Goal: Information Seeking & Learning: Learn about a topic

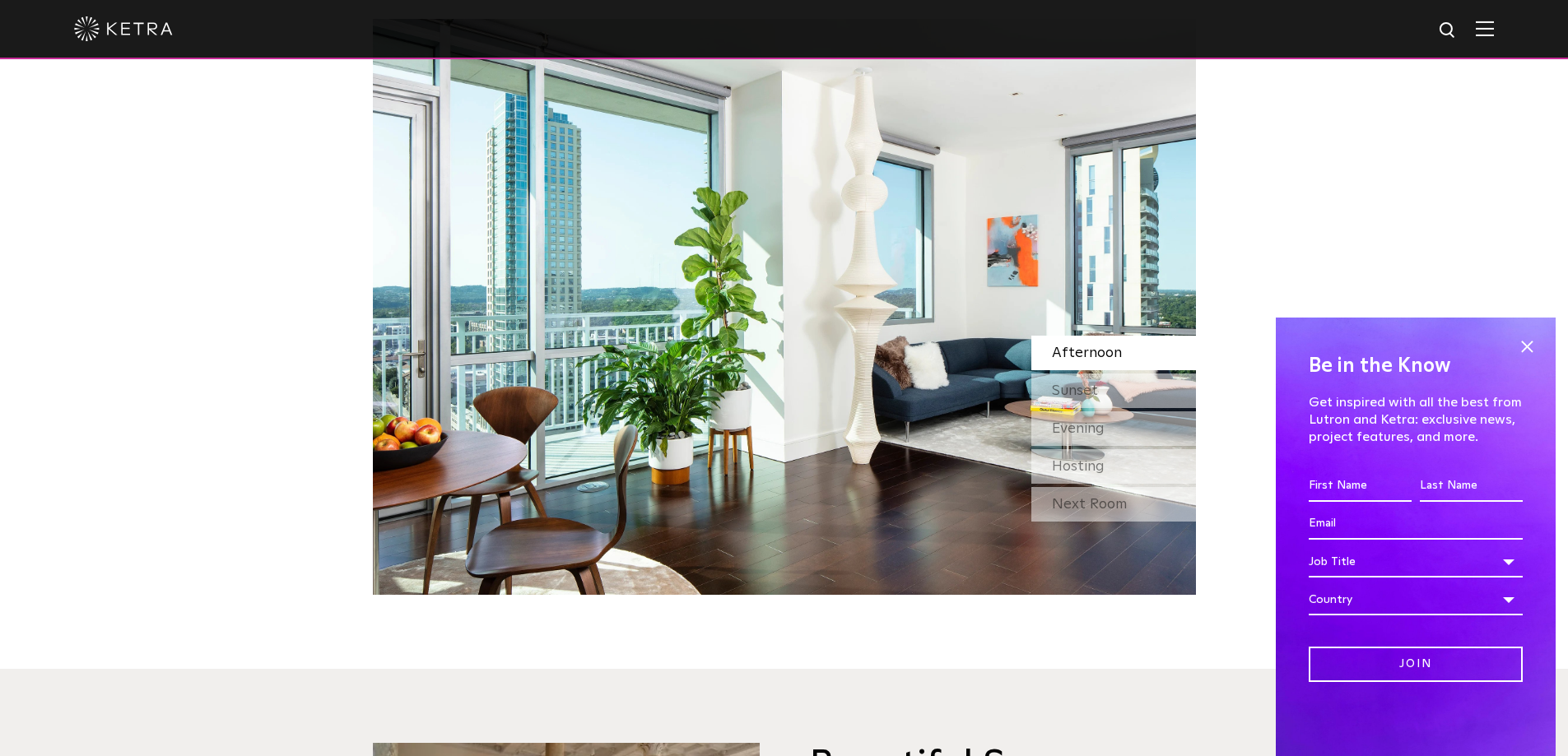
scroll to position [1481, 0]
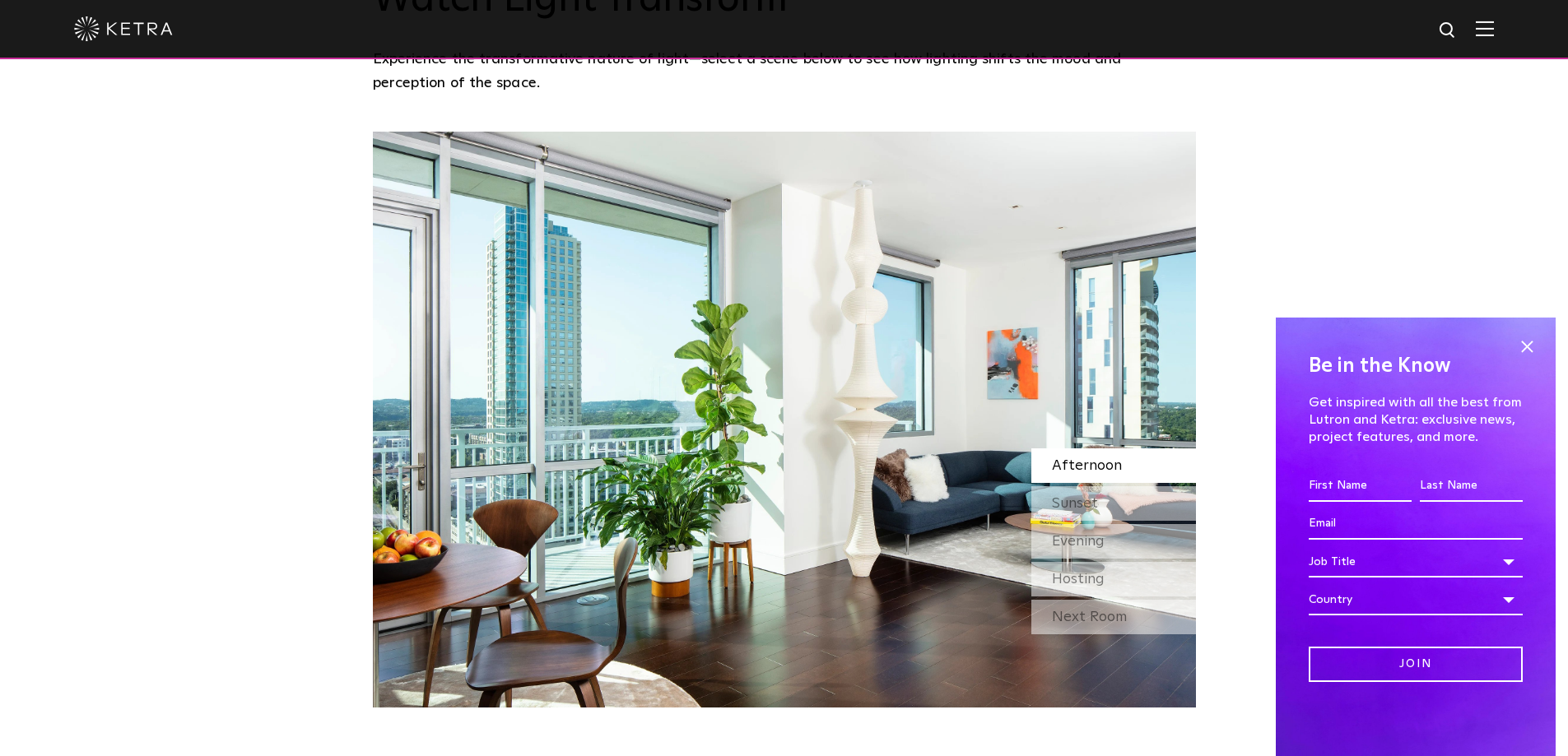
click at [1506, 44] on div at bounding box center [784, 30] width 1568 height 59
click at [1494, 29] on img at bounding box center [1484, 29] width 18 height 16
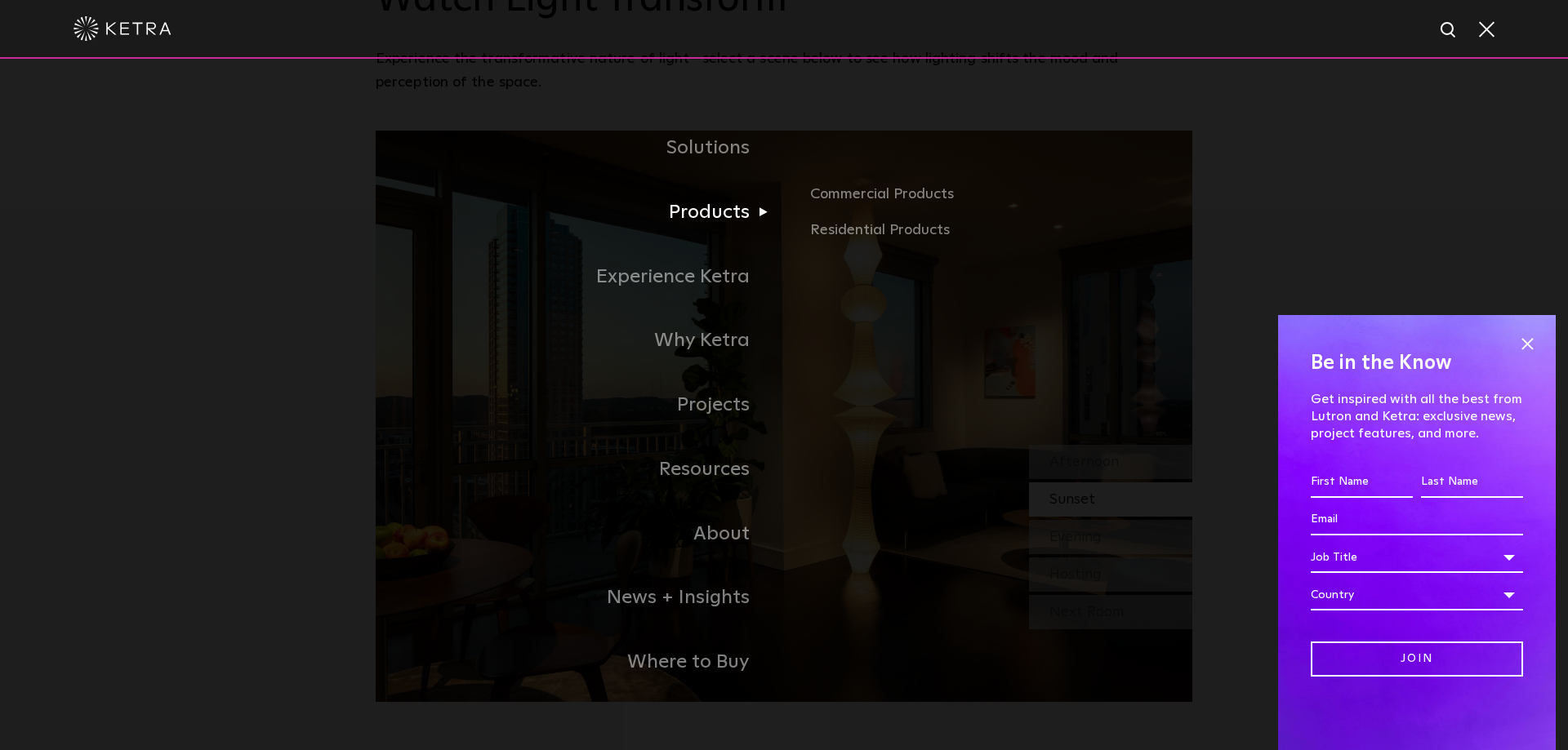
click at [680, 216] on link "Products" at bounding box center [579, 212] width 408 height 64
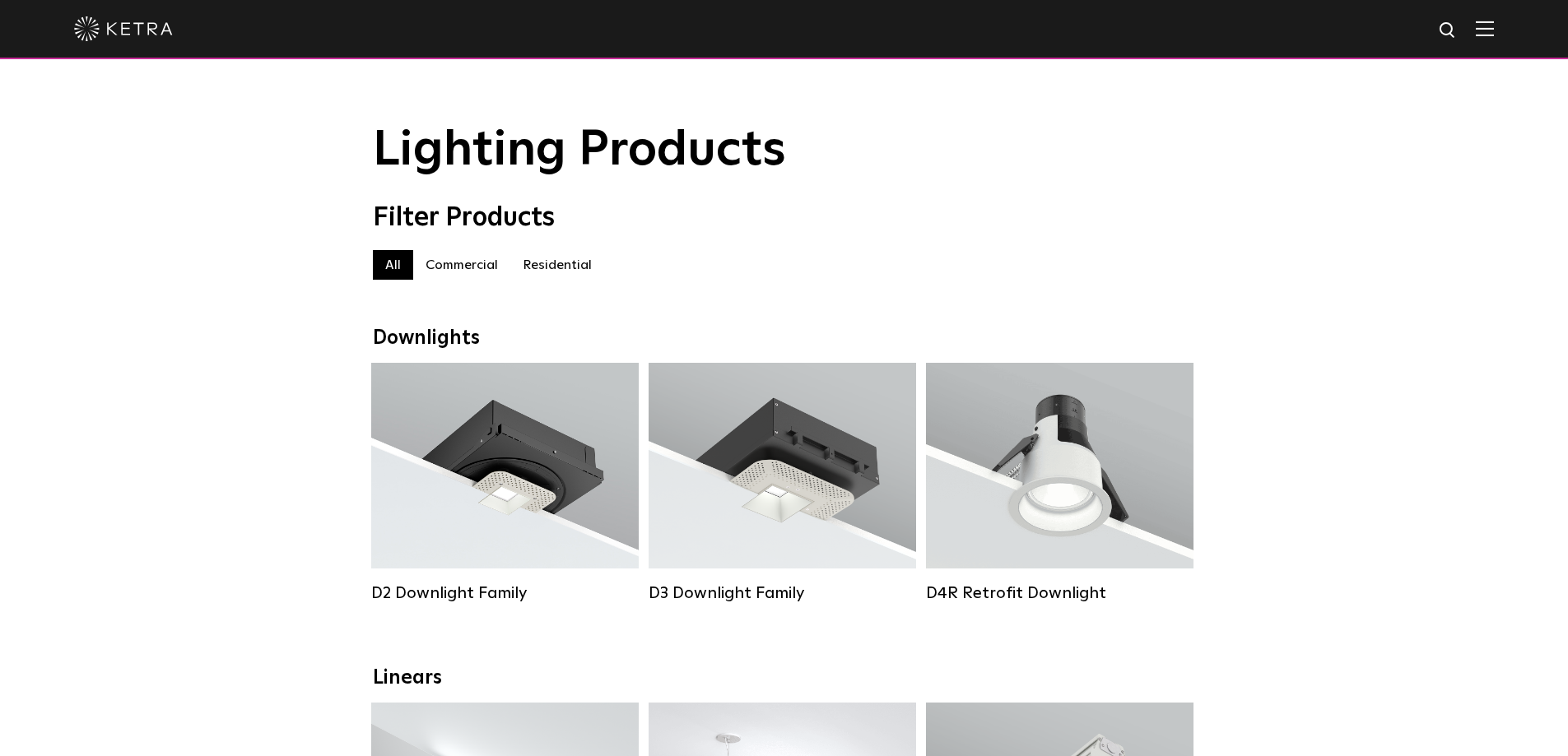
click at [527, 267] on label "Residential" at bounding box center [557, 265] width 94 height 30
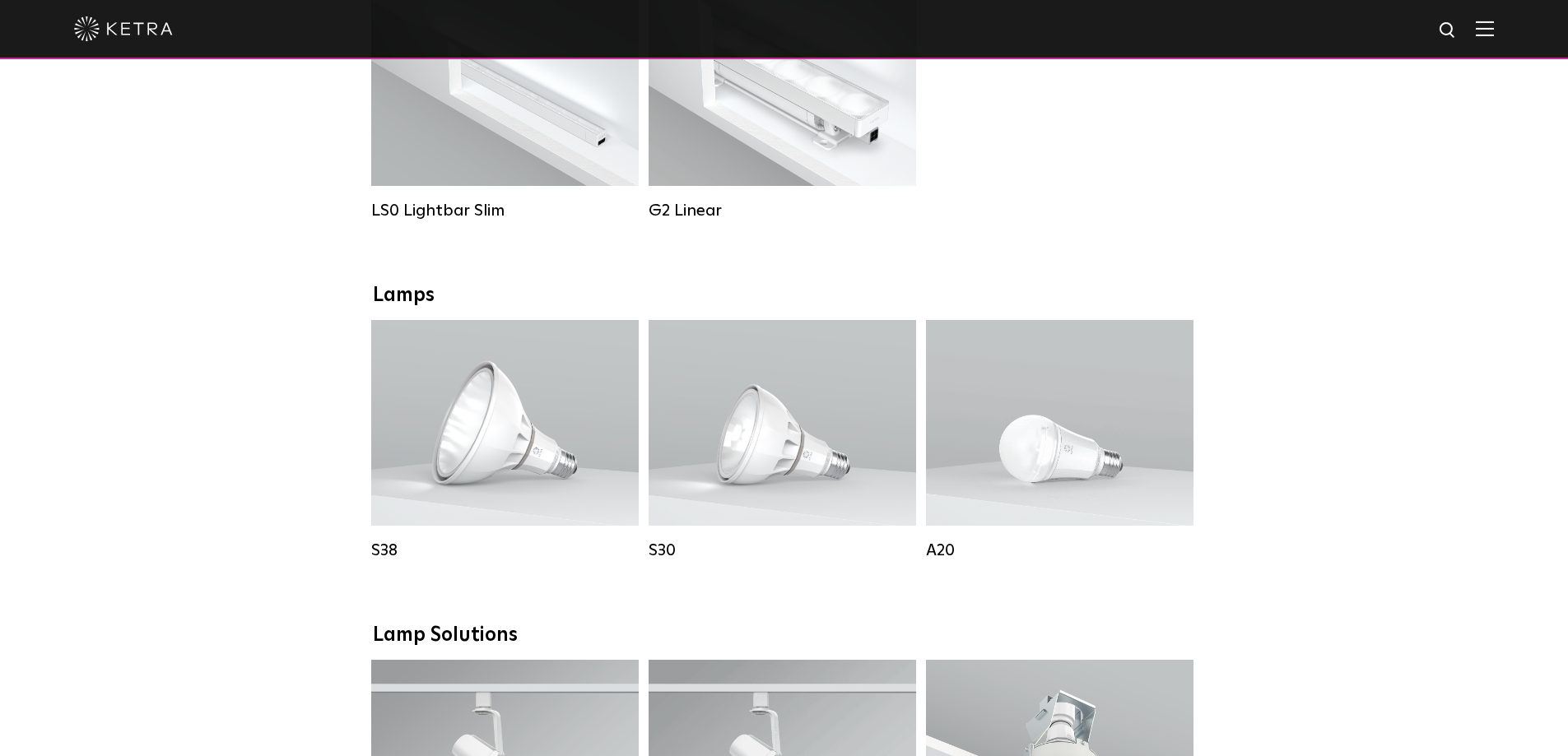
scroll to position [412, 0]
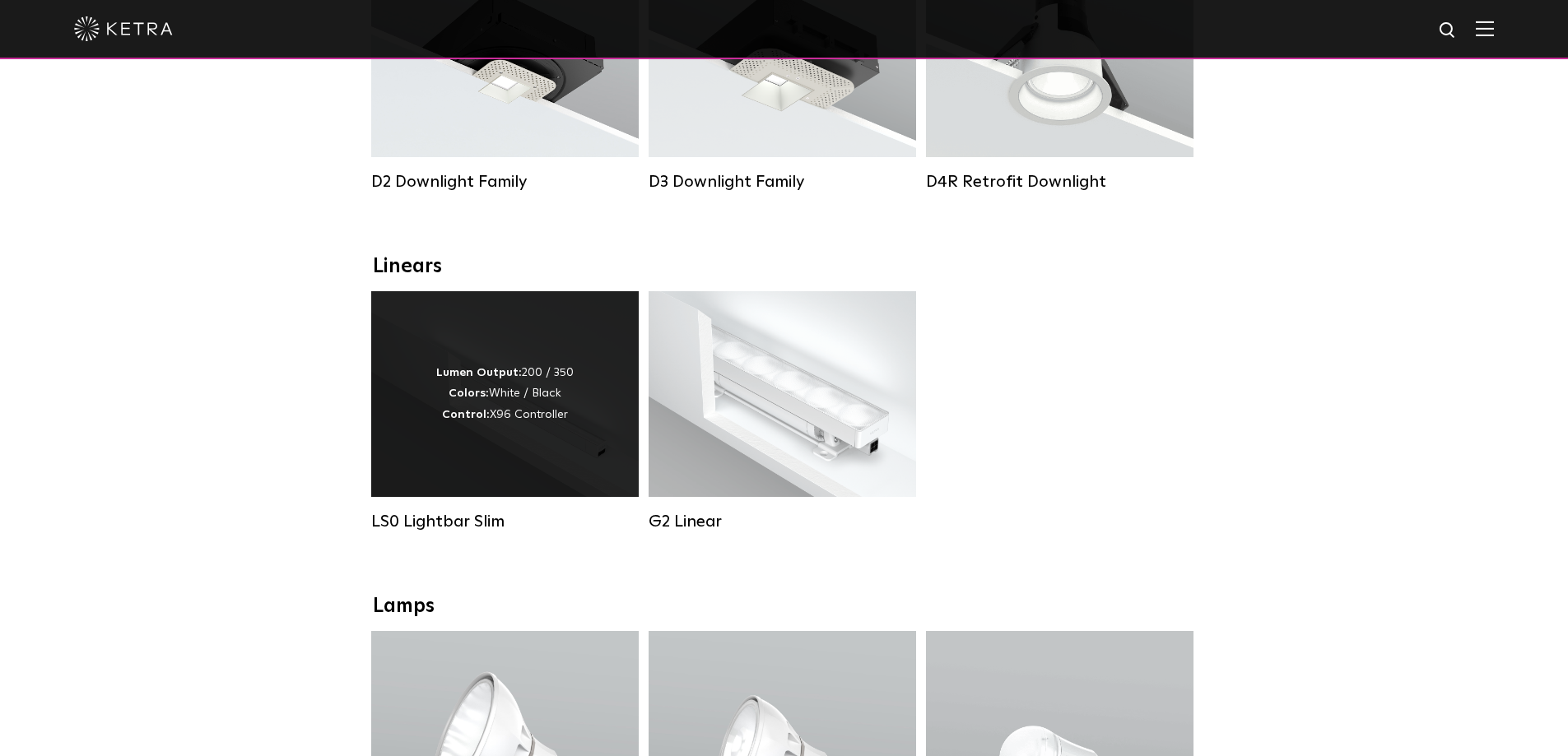
click at [568, 413] on div "Lumen Output: 200 / 350 Colors: White / Black Control: X96 Controller" at bounding box center [504, 394] width 137 height 63
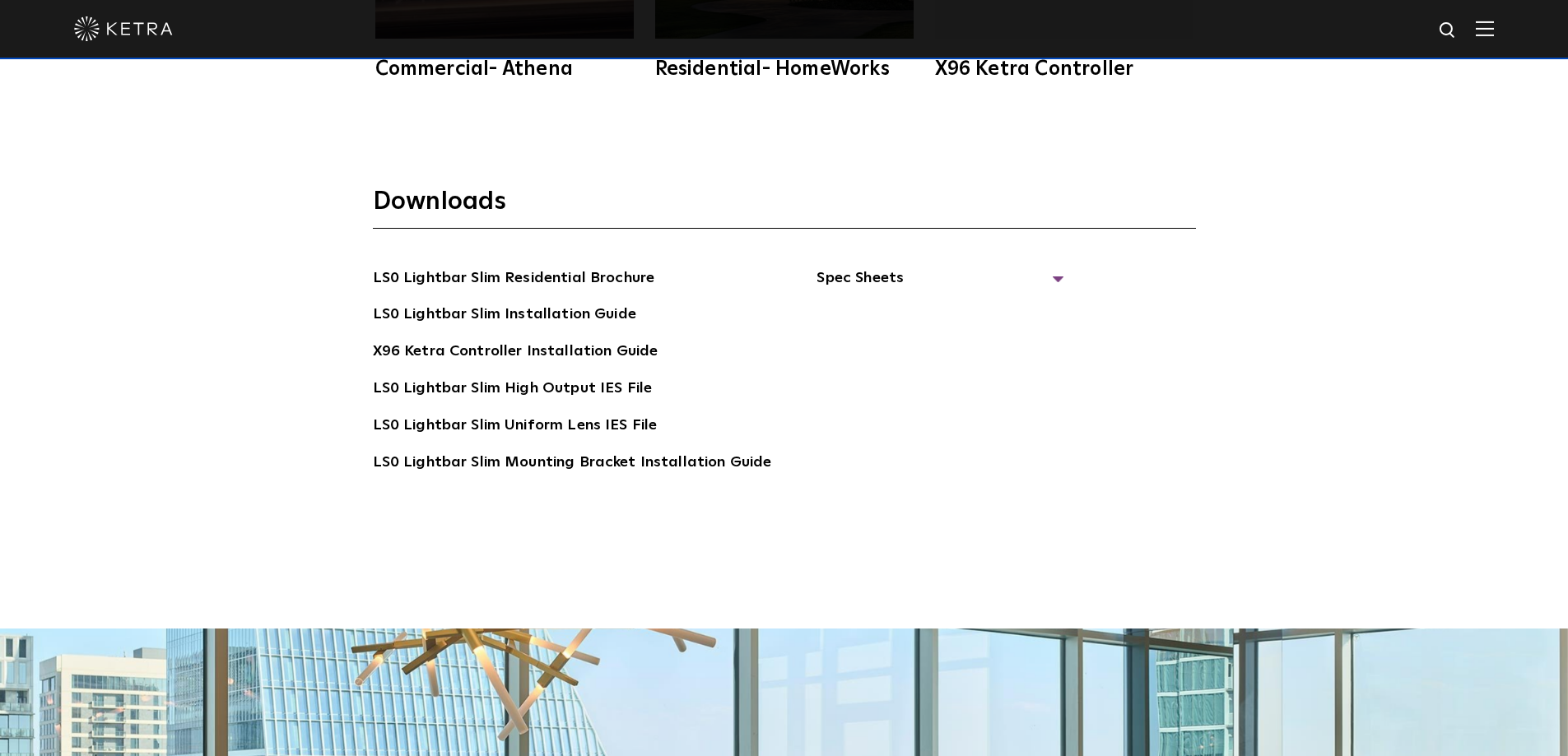
scroll to position [3045, 0]
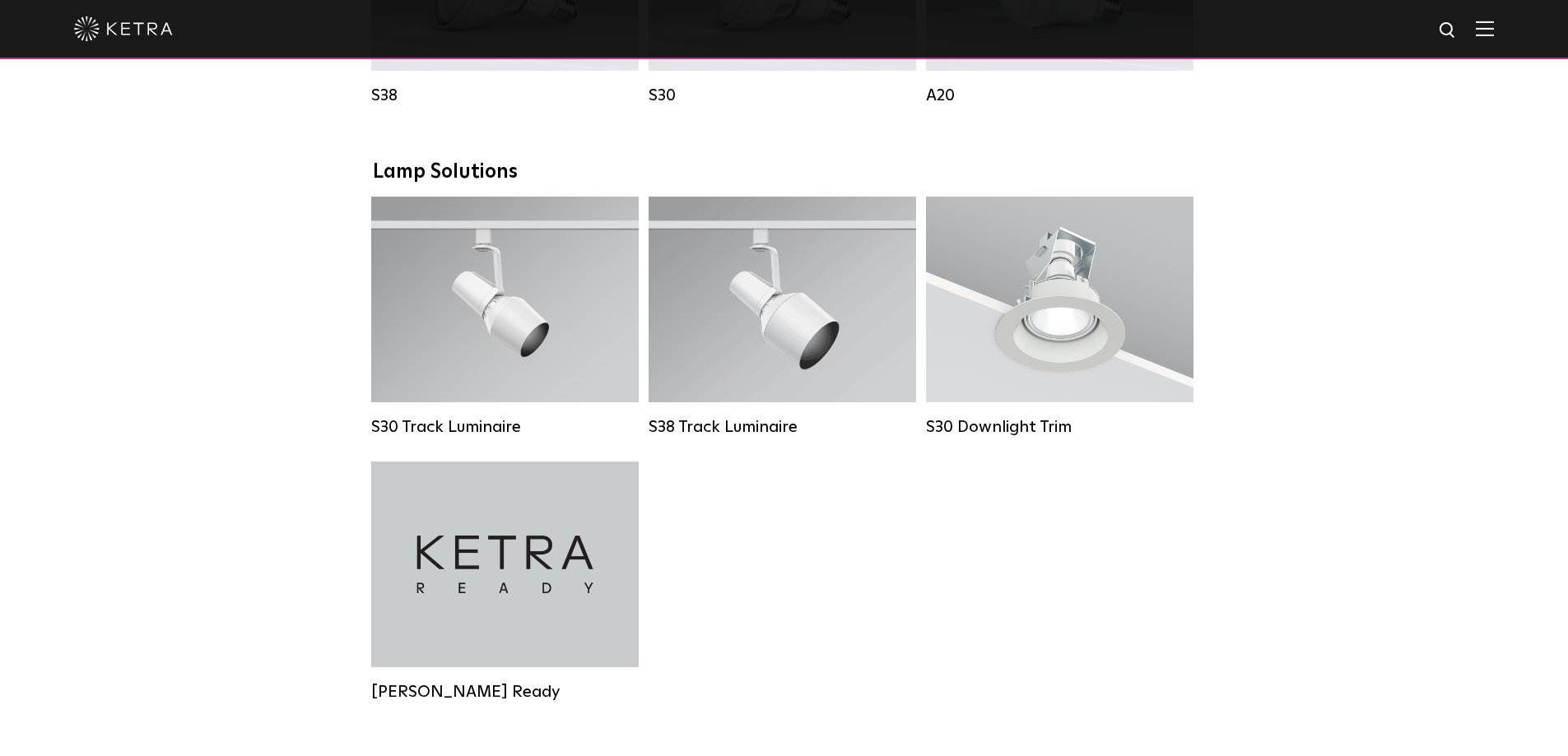
scroll to position [1070, 0]
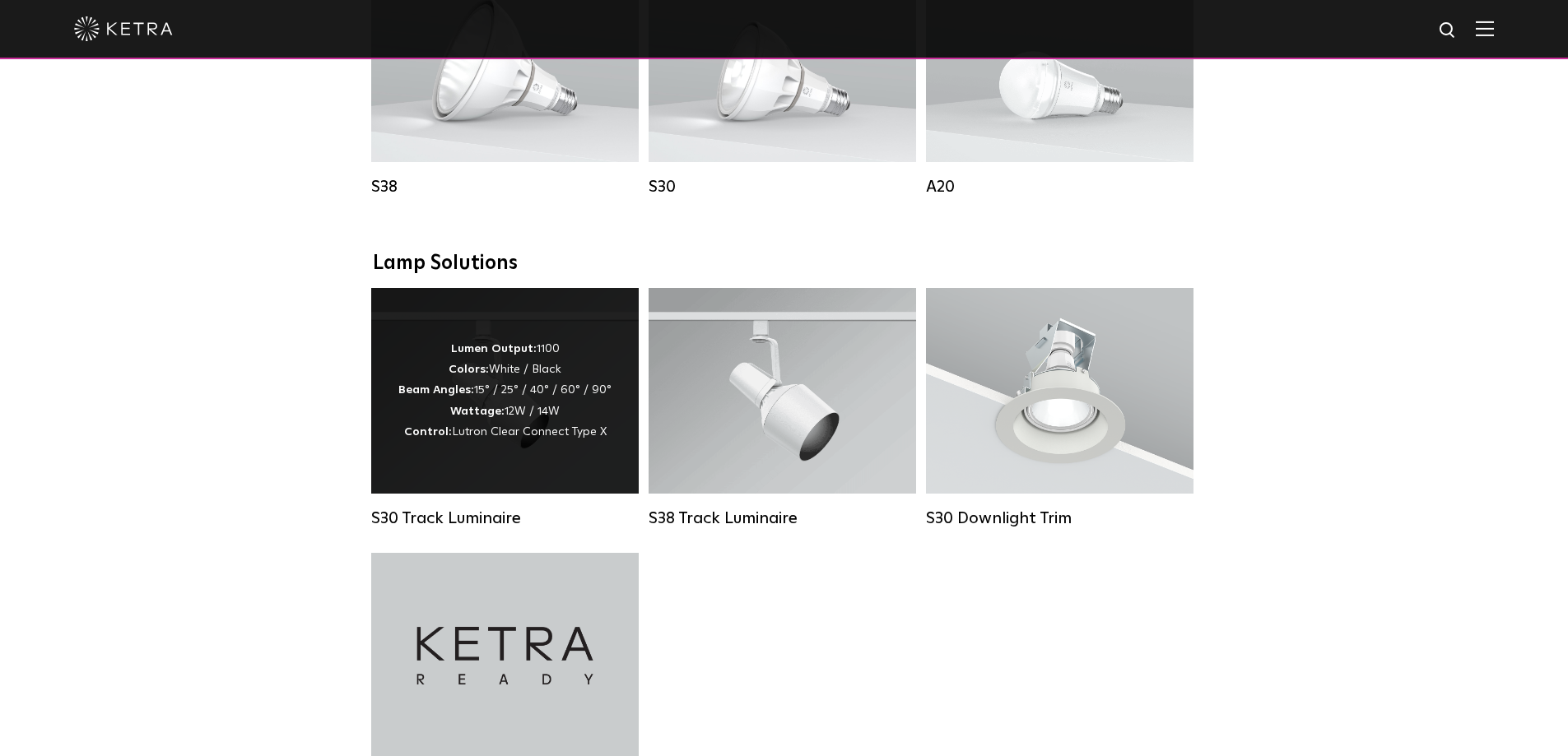
click at [528, 485] on div "Lumen Output: 1100 Colors: White / Black Beam Angles: 15° / 25° / 40° / 60° / 9…" at bounding box center [505, 391] width 267 height 205
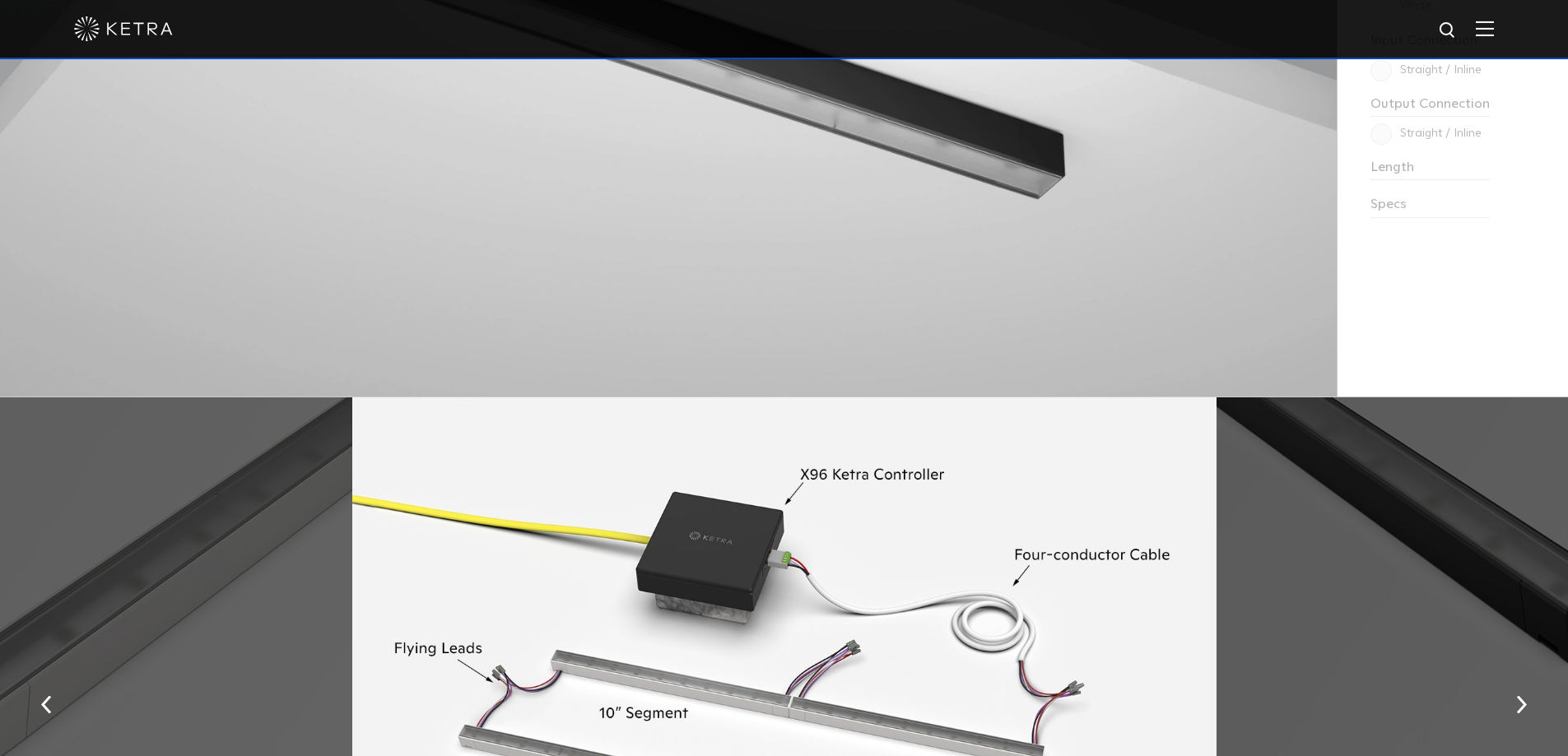
scroll to position [1975, 0]
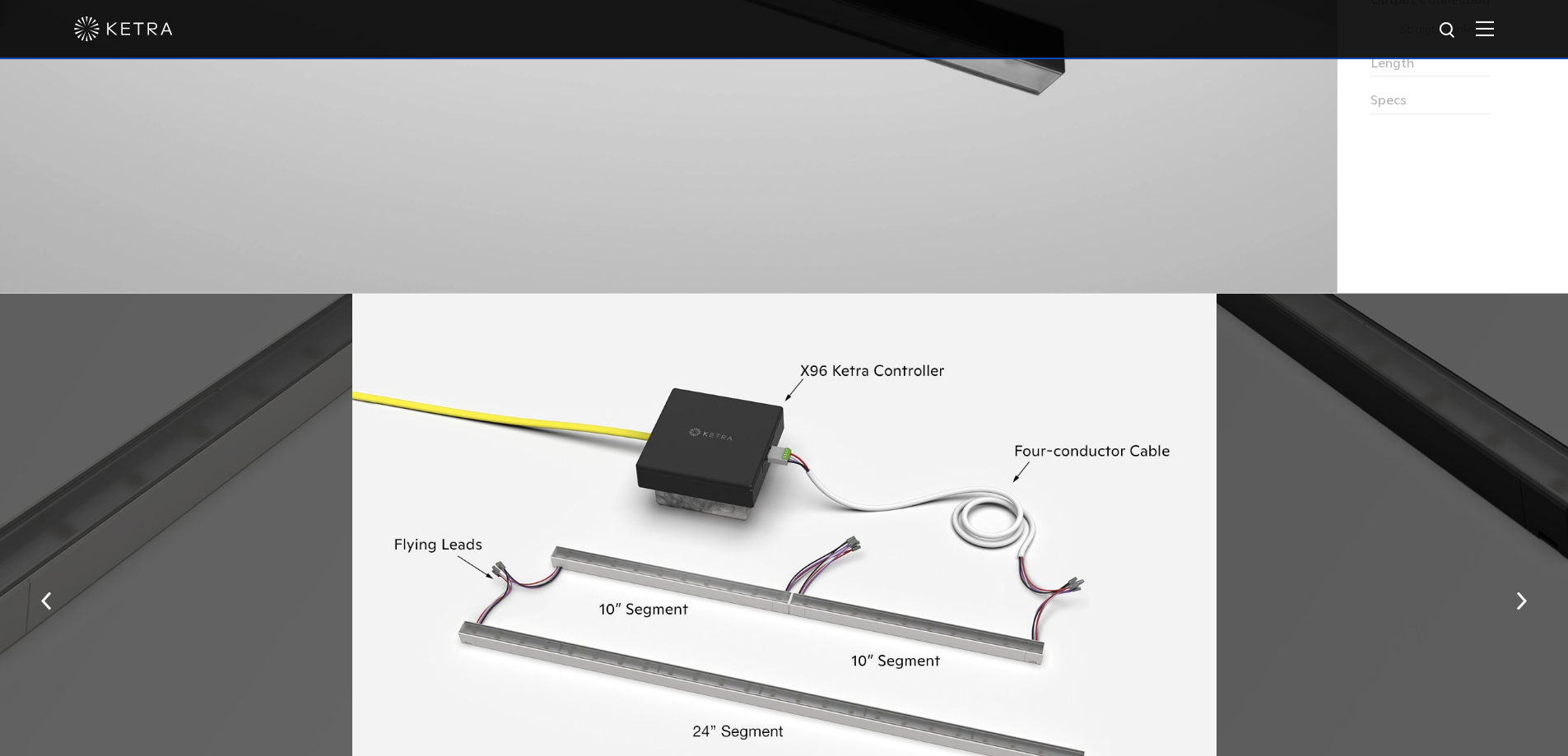
drag, startPoint x: 1009, startPoint y: 454, endPoint x: 948, endPoint y: 271, distance: 192.9
click at [948, 271] on span "LS0 Lightbar Slim Specs Slim Profile, Full Power Meet Lightbar Slim. It’s the s…" at bounding box center [784, 251] width 1568 height 4452
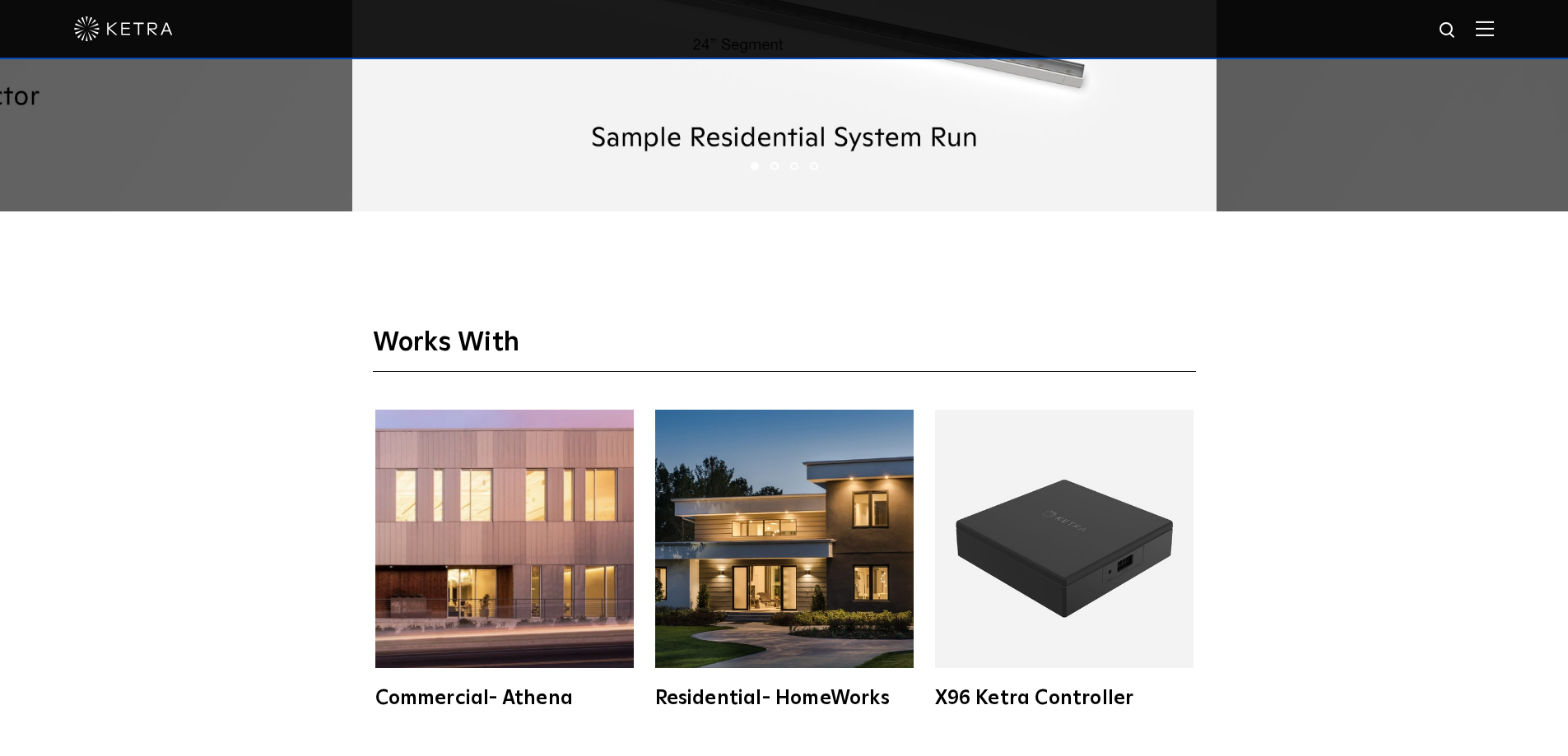
scroll to position [2387, 0]
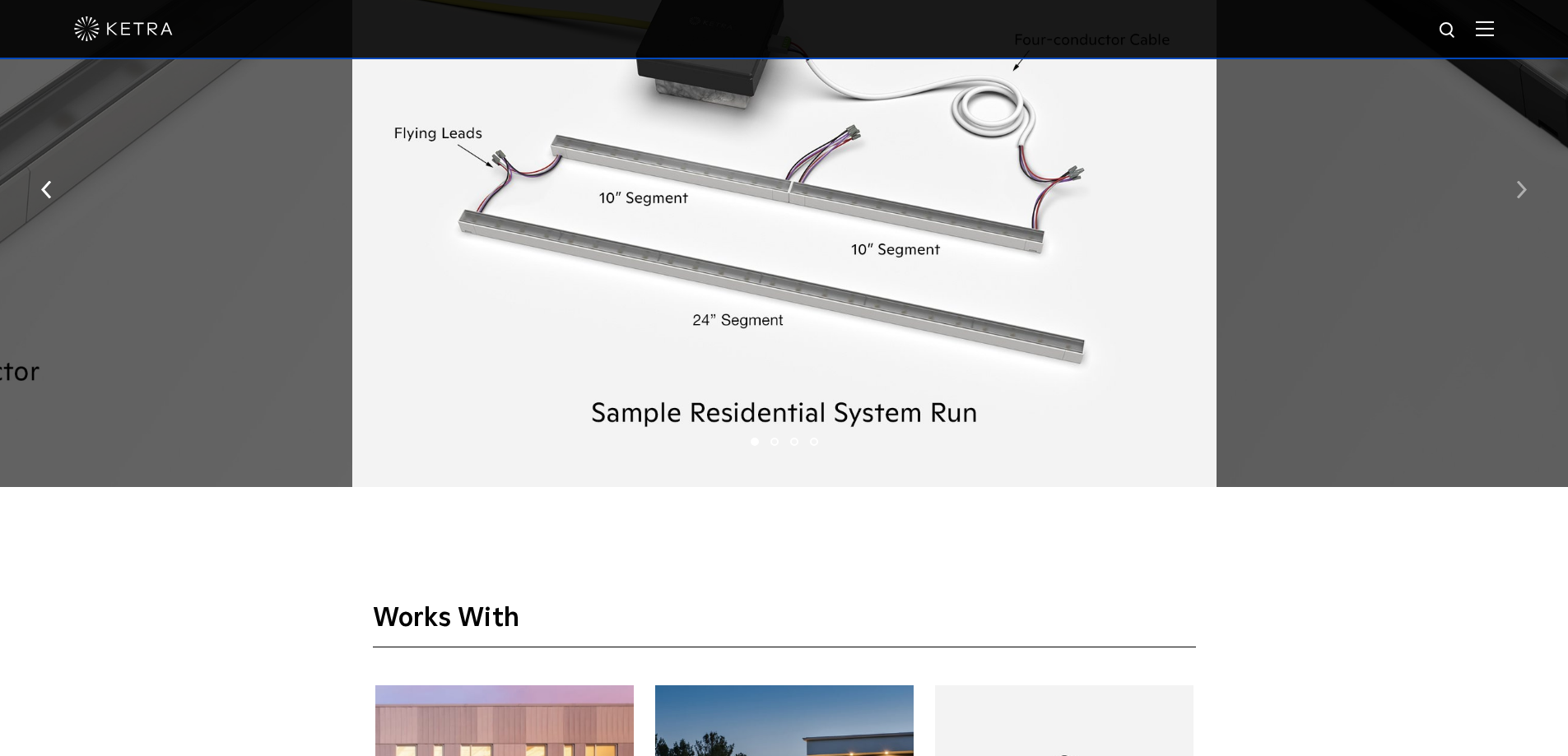
click at [1517, 211] on button "button" at bounding box center [1521, 189] width 35 height 57
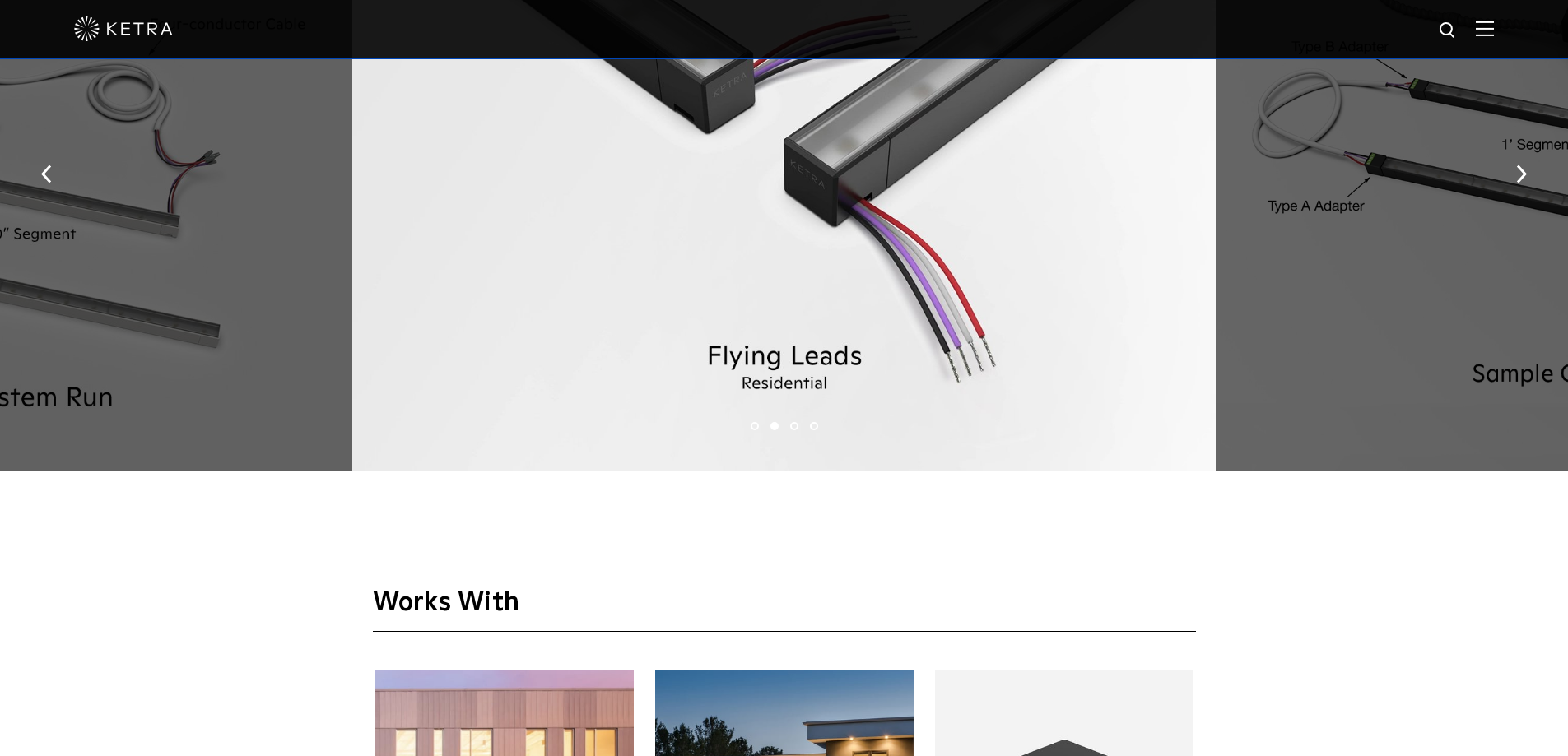
scroll to position [2222, 0]
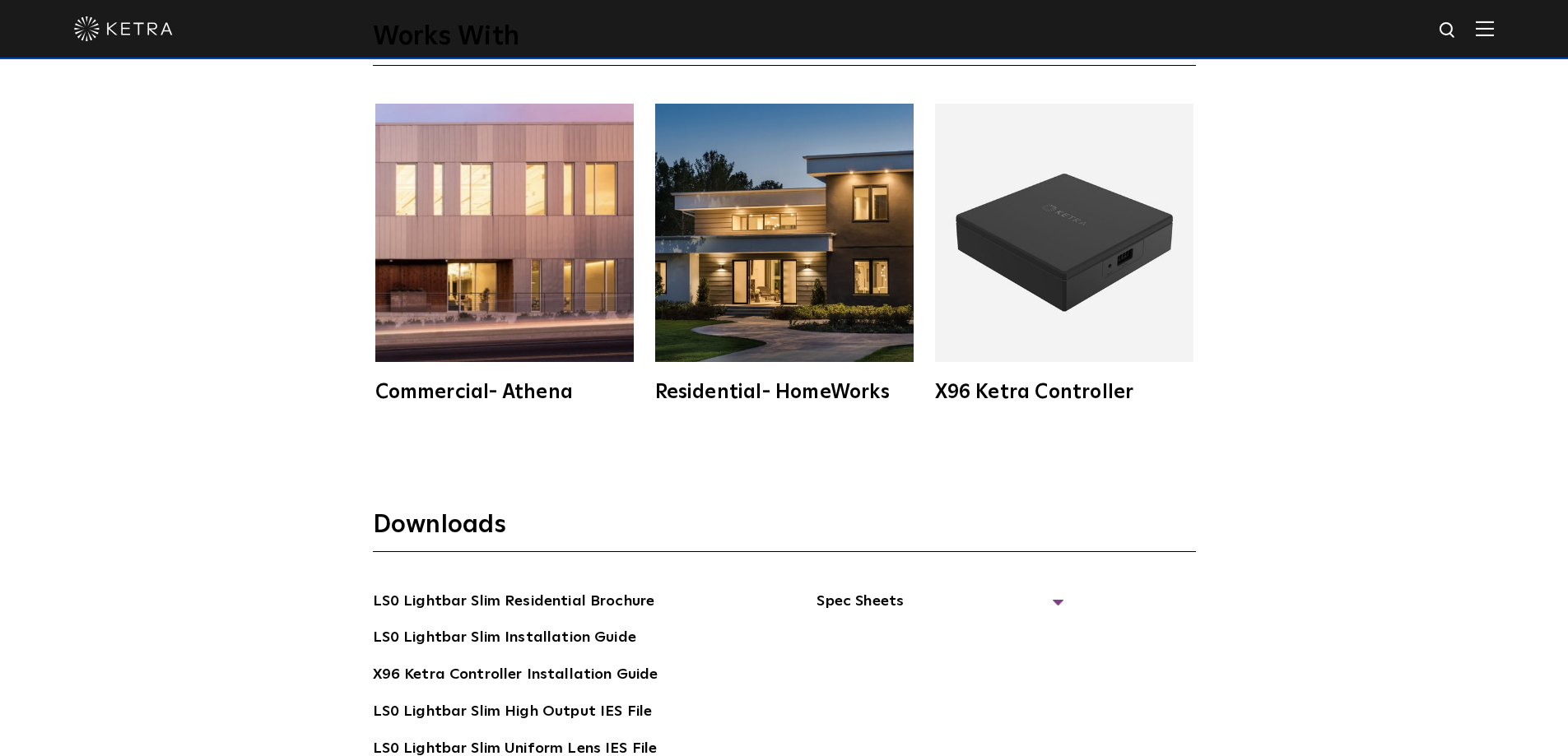
scroll to position [2963, 0]
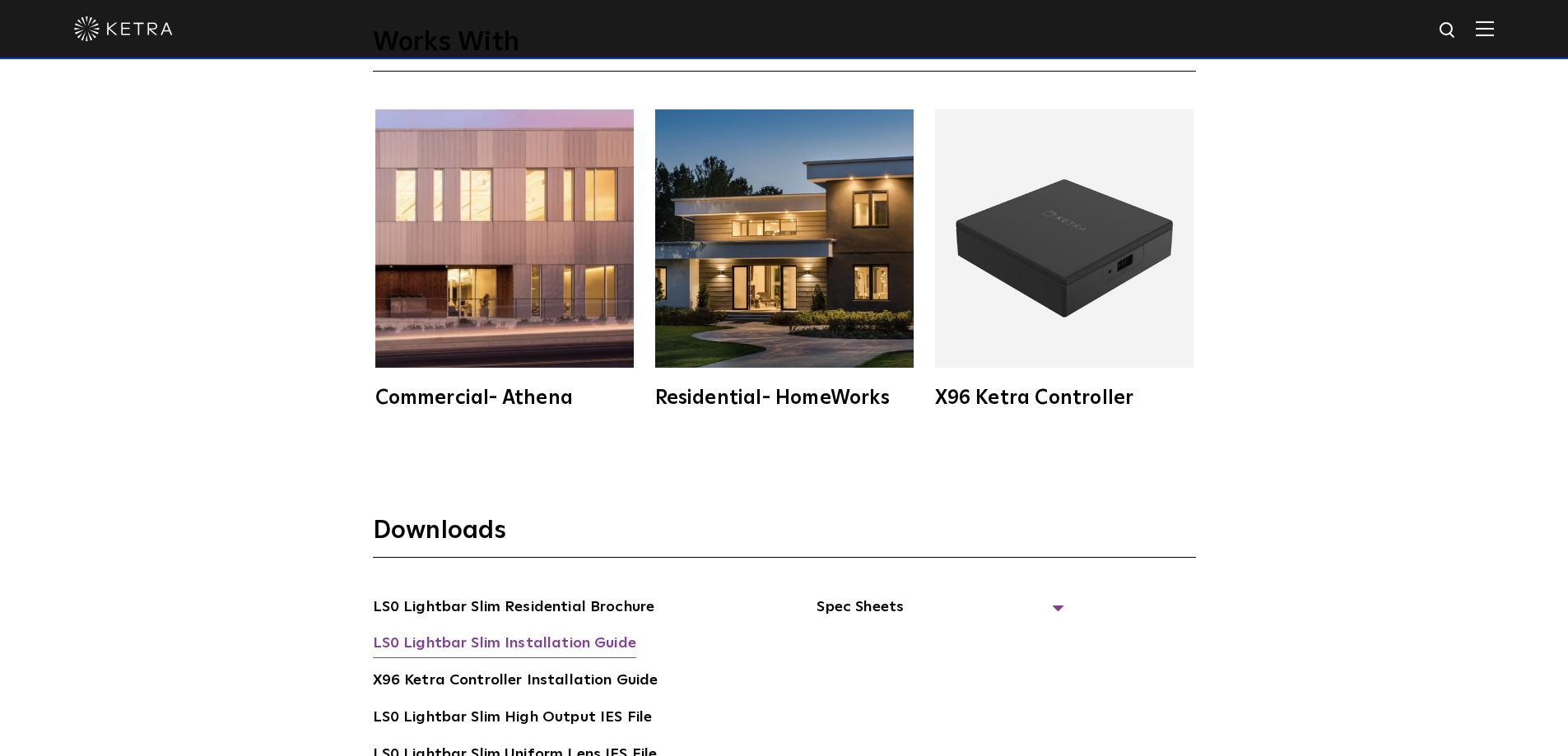
click at [557, 655] on link "LS0 Lightbar Slim Installation Guide" at bounding box center [504, 645] width 263 height 26
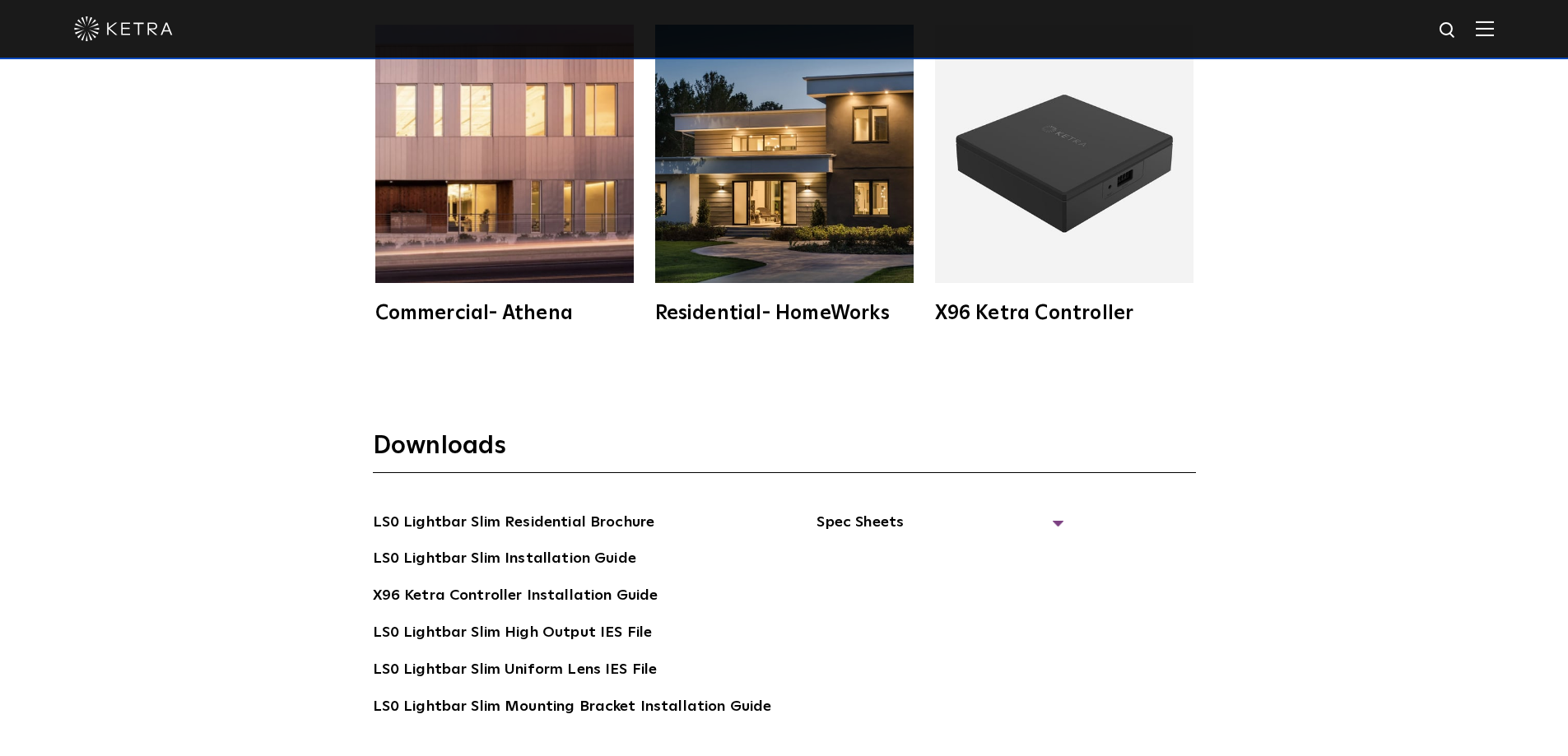
scroll to position [3292, 0]
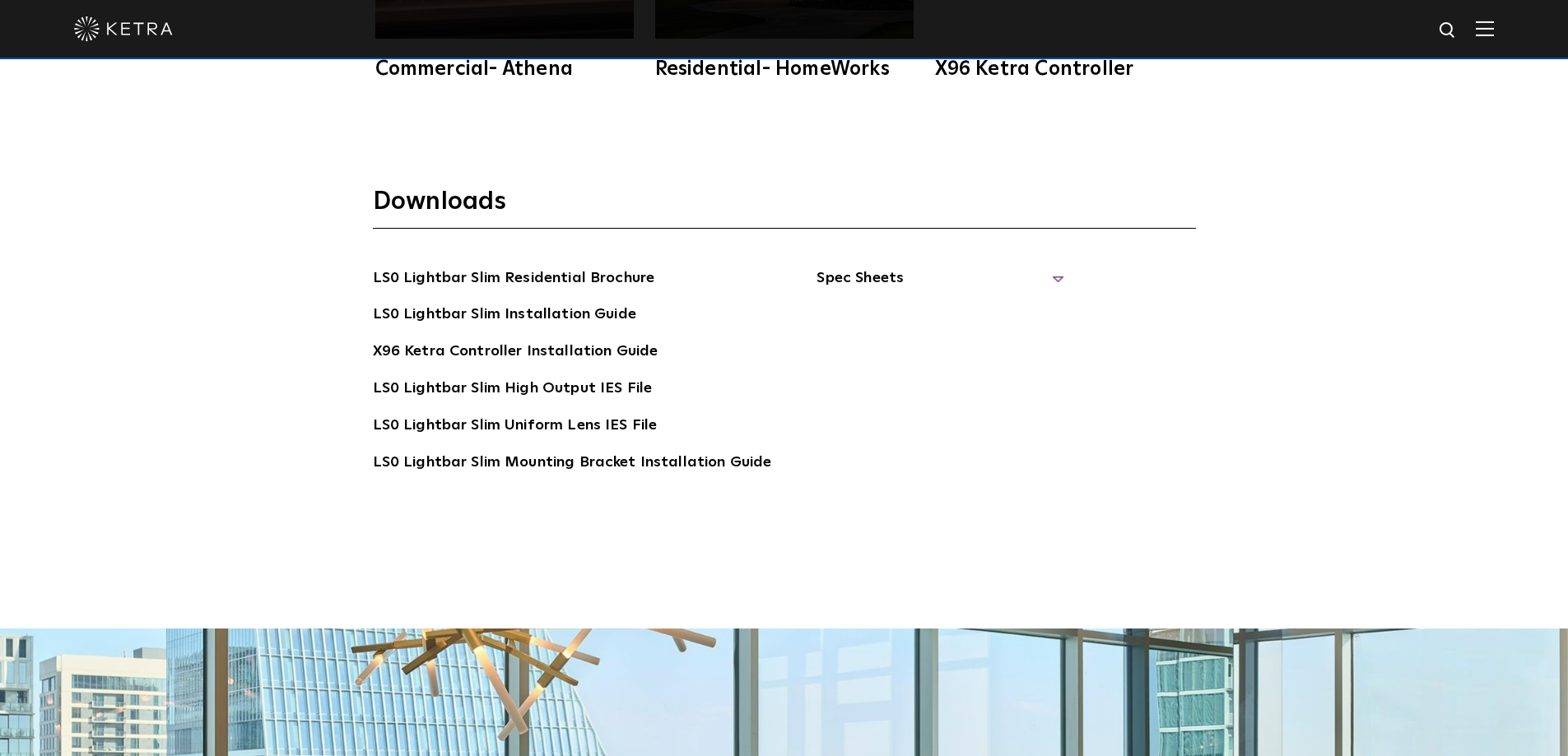
click at [861, 284] on span "Spec Sheets" at bounding box center [940, 284] width 246 height 36
click at [892, 314] on link "LS0 Lightbar Slim Spec Sheet" at bounding box center [943, 316] width 212 height 26
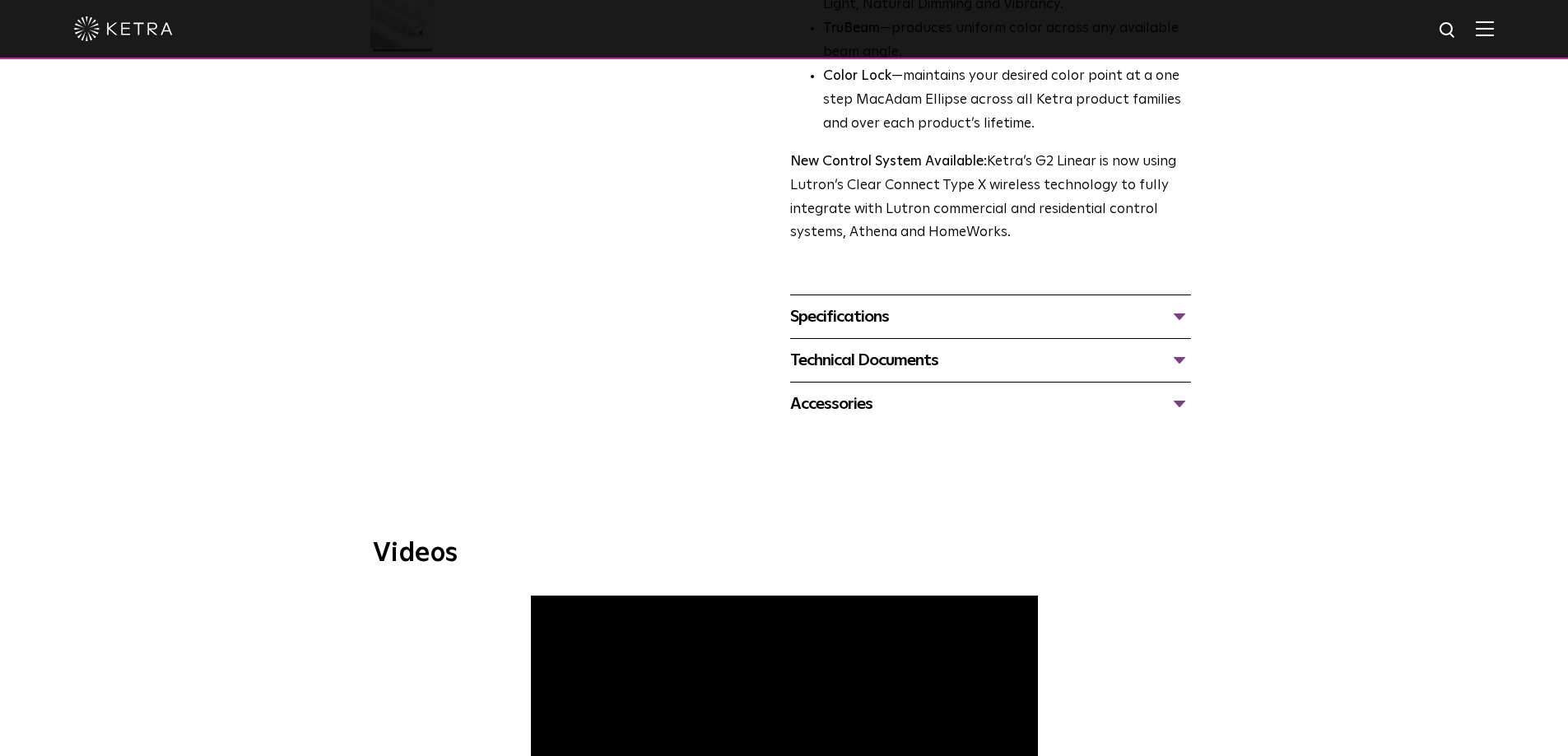
scroll to position [576, 0]
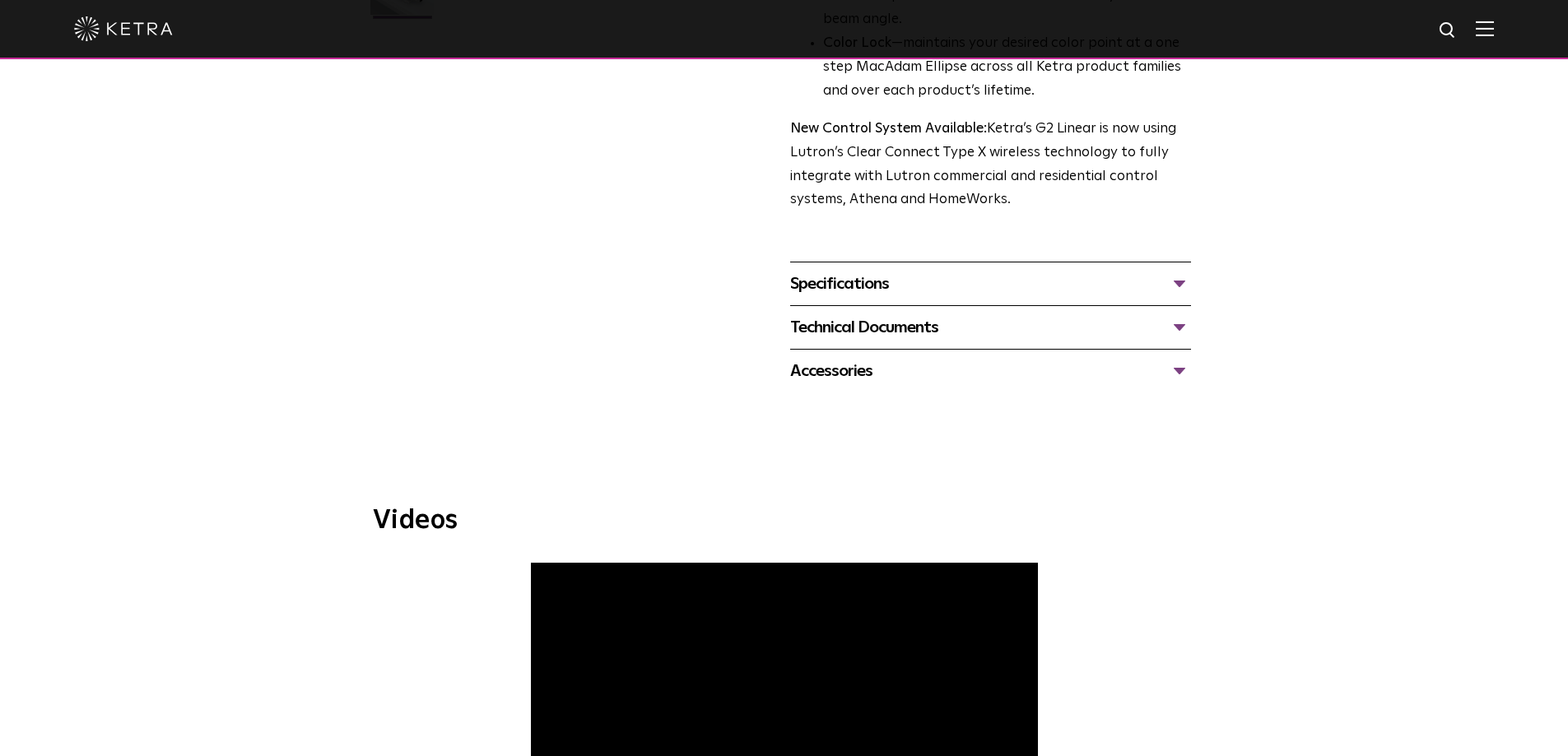
click at [865, 289] on div "Specifications" at bounding box center [990, 284] width 401 height 26
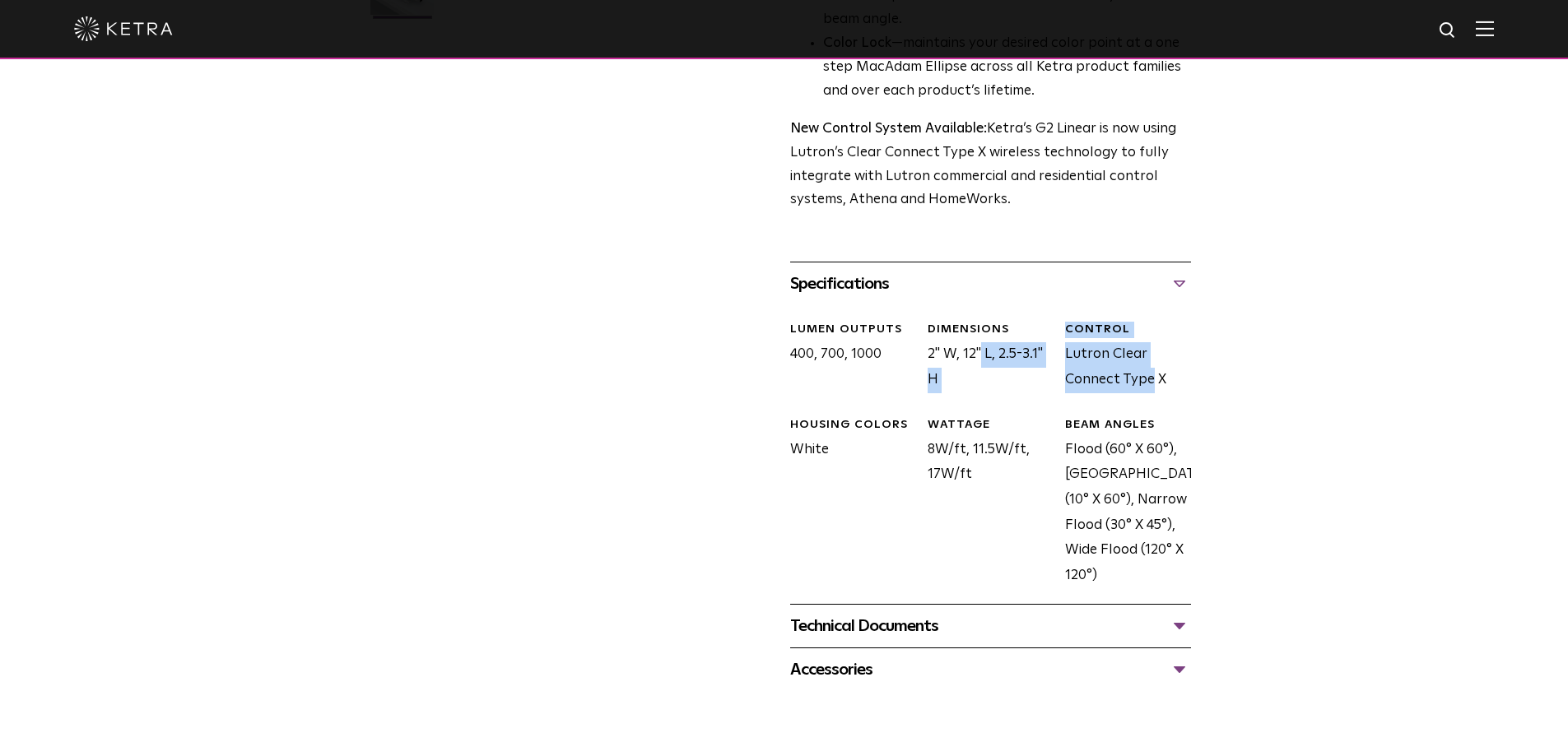
drag, startPoint x: 927, startPoint y: 356, endPoint x: 1094, endPoint y: 372, distance: 167.8
click at [1094, 372] on div "LUMEN OUTPUTS 400, 700, 1000 DIMENSIONS 2" W, 12" L, 2.5-3.1" H CONTROL Lutron …" at bounding box center [984, 467] width 413 height 324
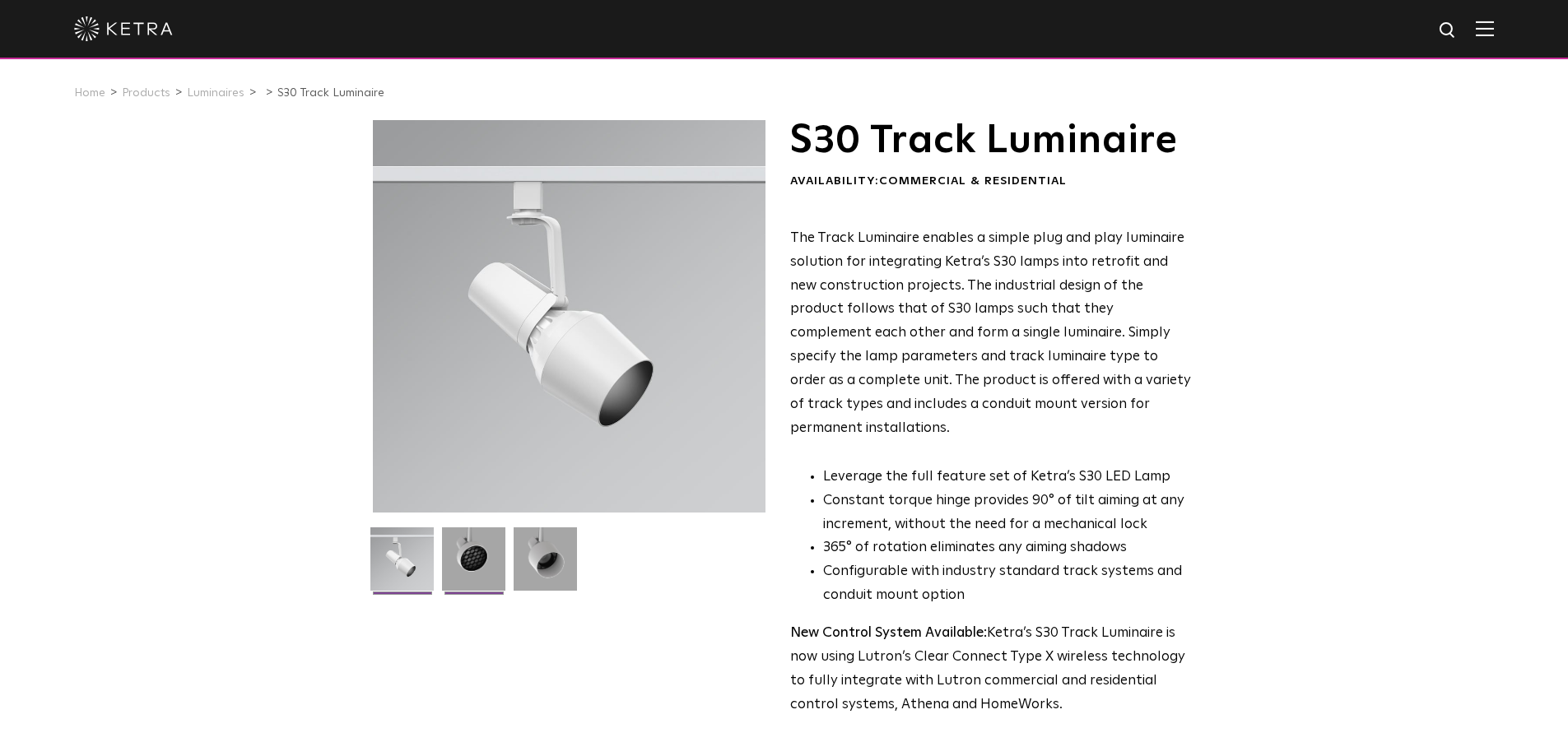
click at [489, 580] on img at bounding box center [474, 565] width 64 height 76
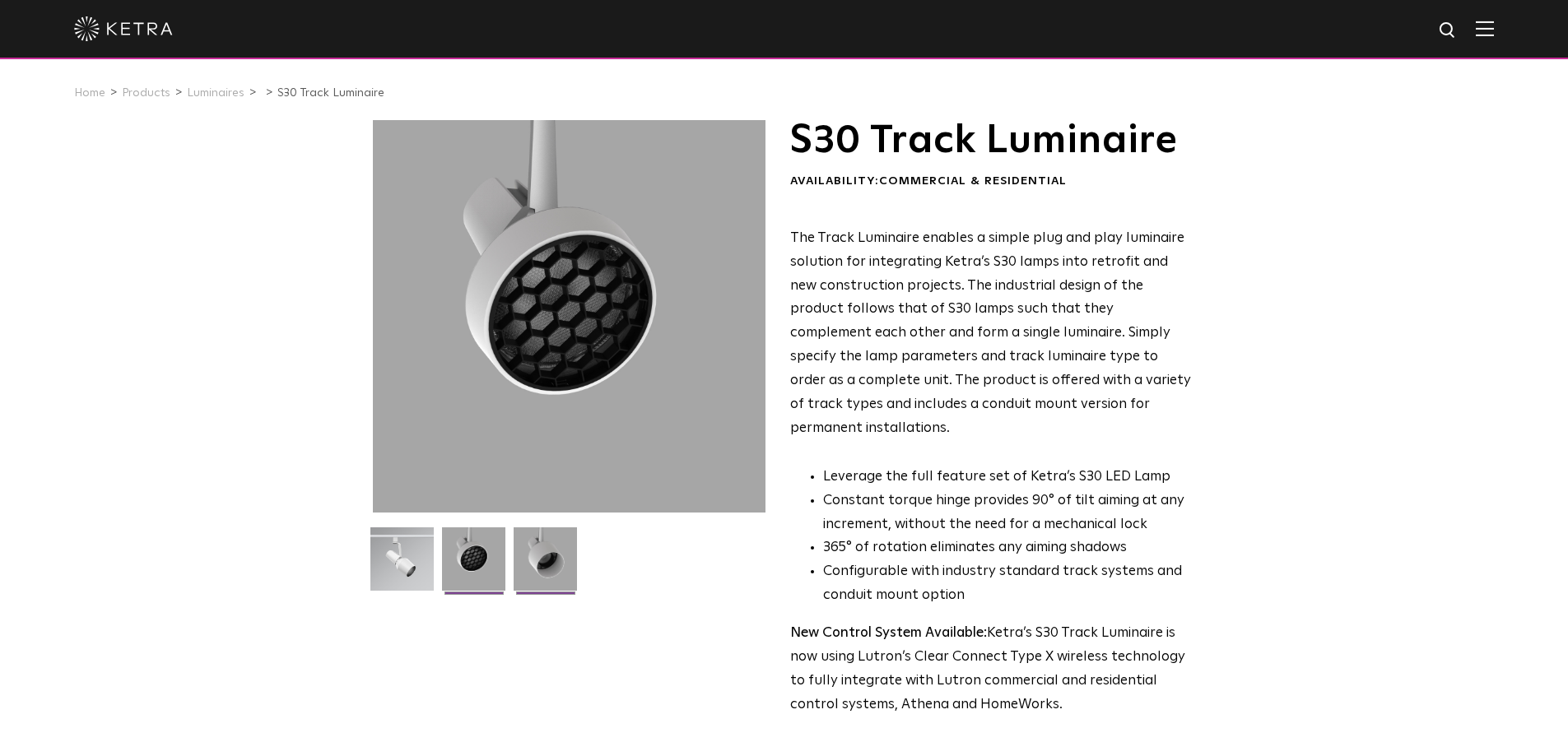
click at [551, 581] on img at bounding box center [545, 565] width 64 height 76
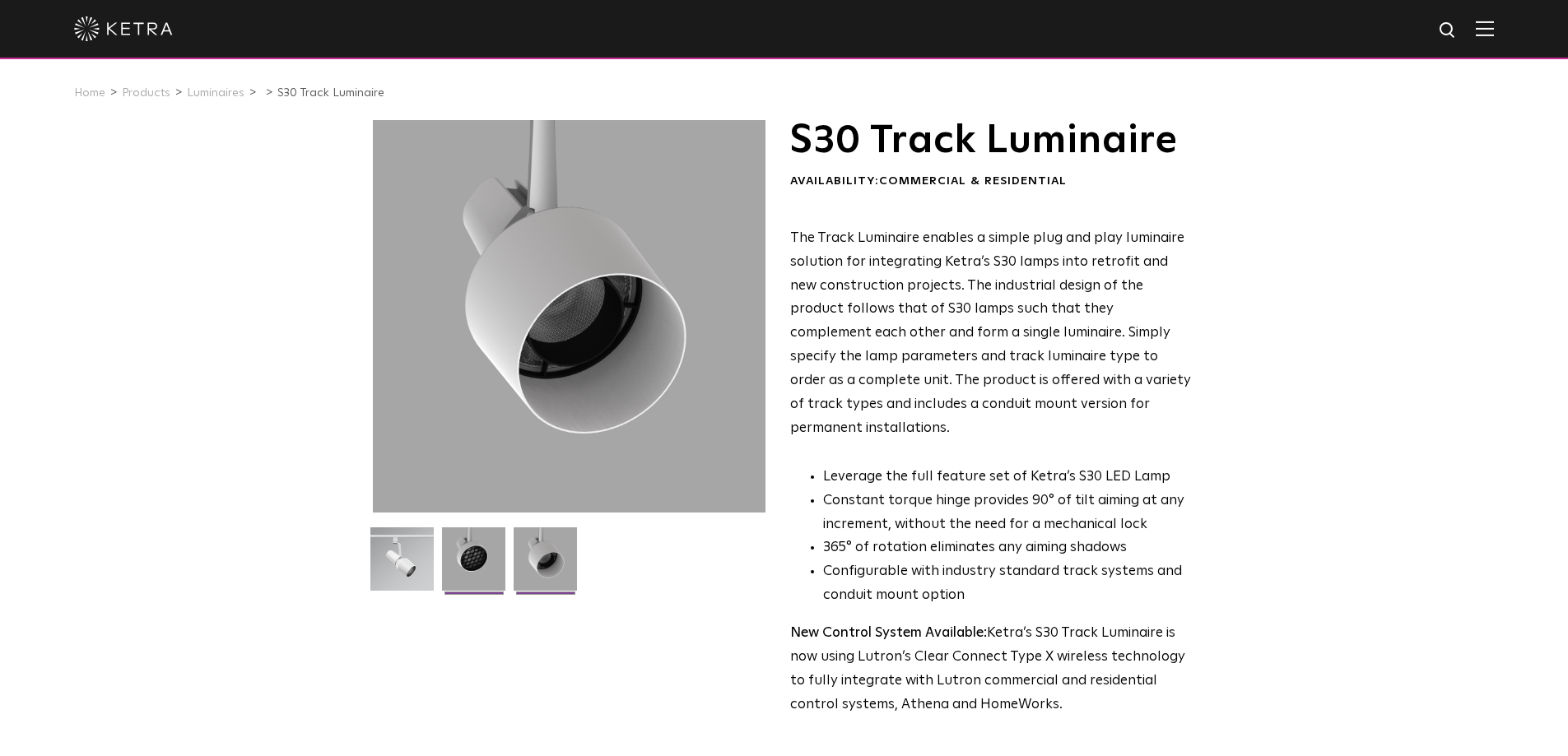
click at [475, 565] on img at bounding box center [474, 565] width 64 height 76
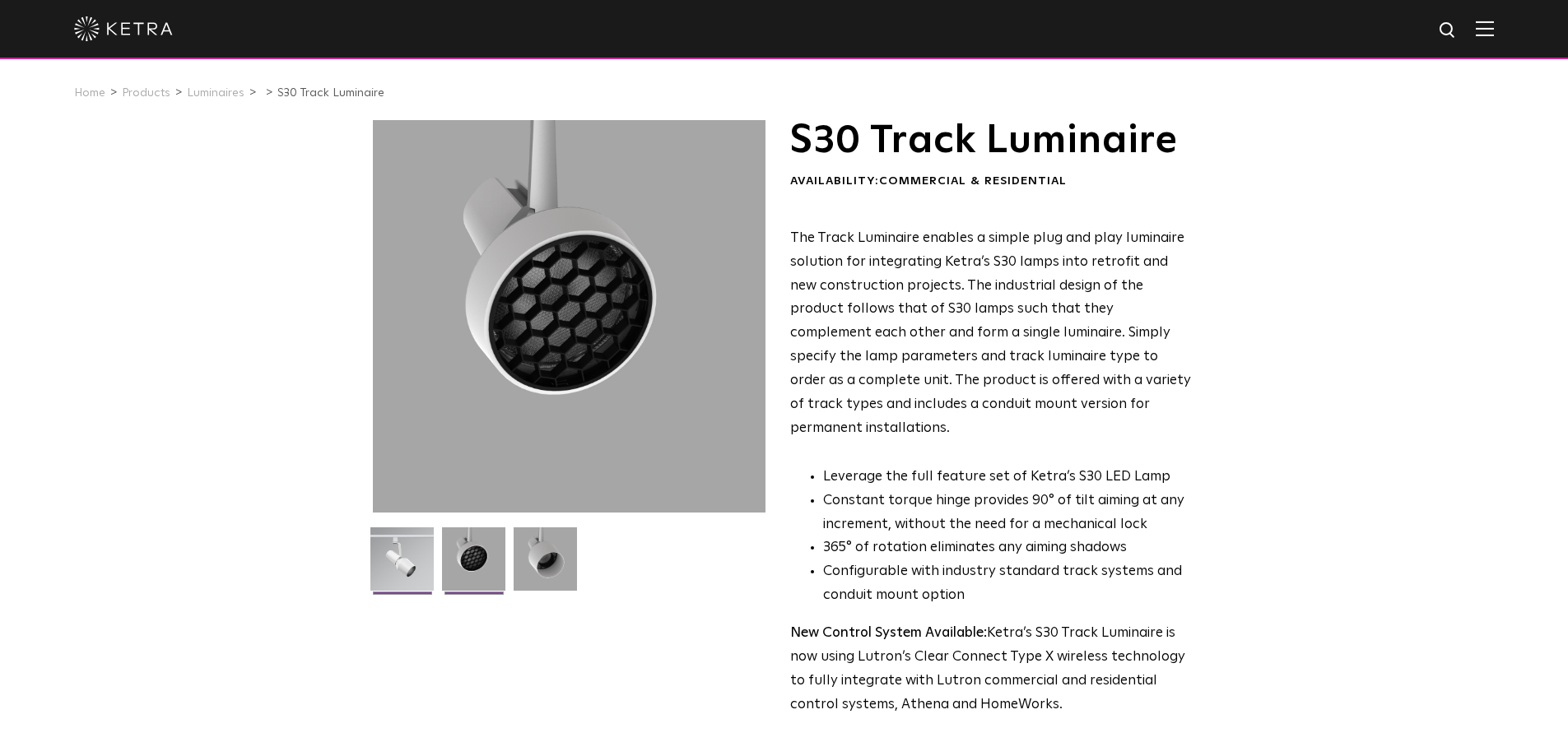
click at [418, 571] on img at bounding box center [402, 565] width 64 height 76
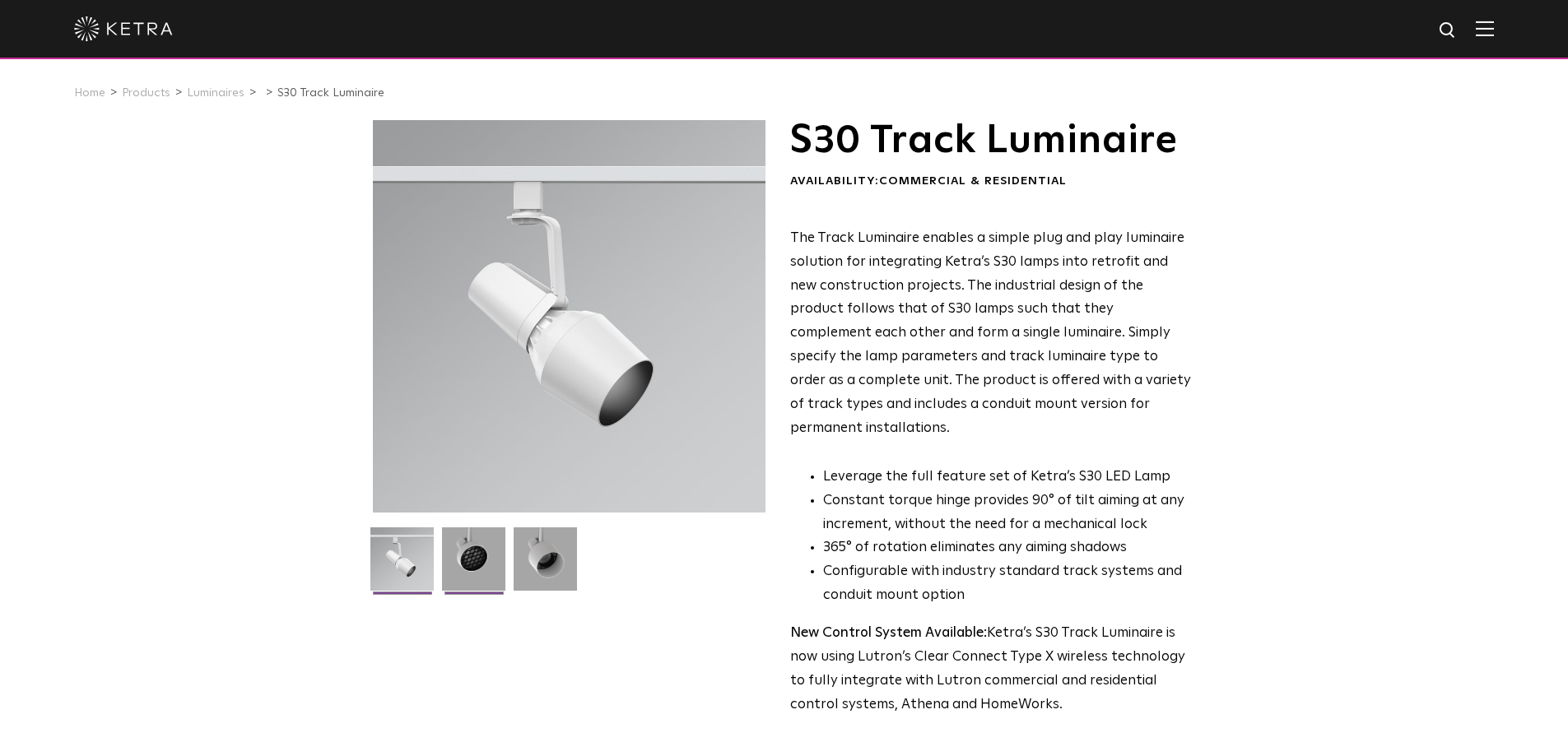
click at [476, 572] on img at bounding box center [474, 565] width 64 height 76
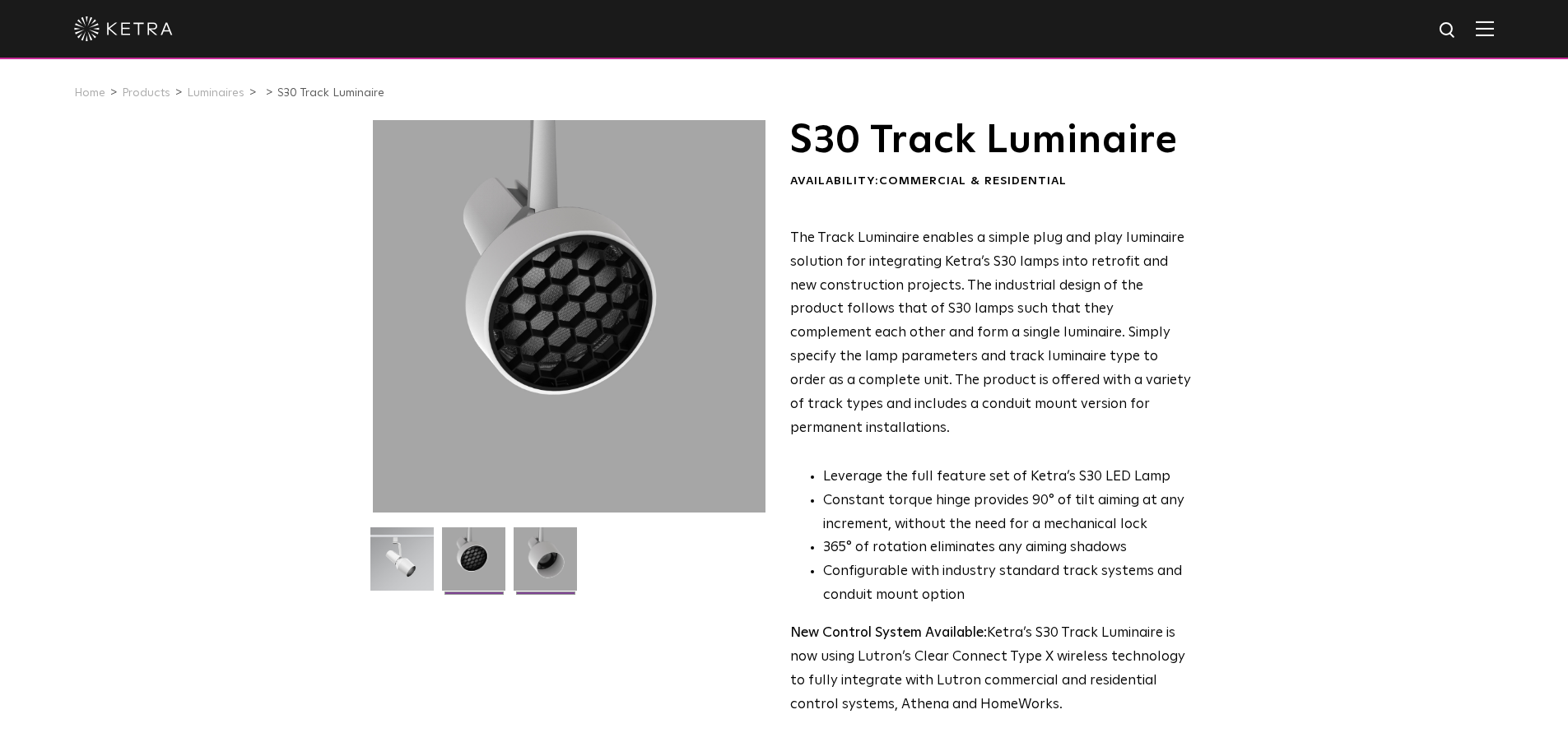
click at [545, 569] on img at bounding box center [545, 565] width 64 height 76
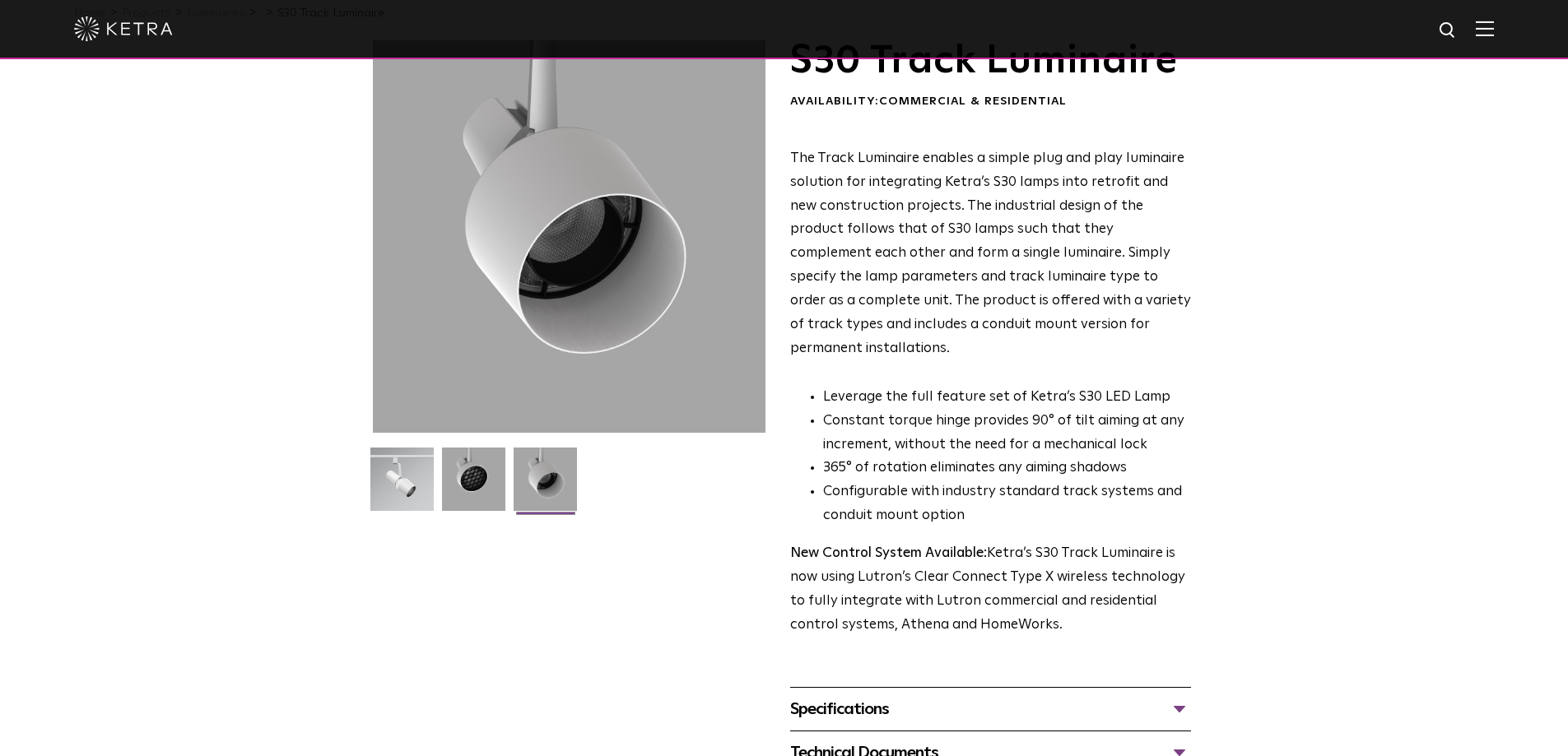
scroll to position [329, 0]
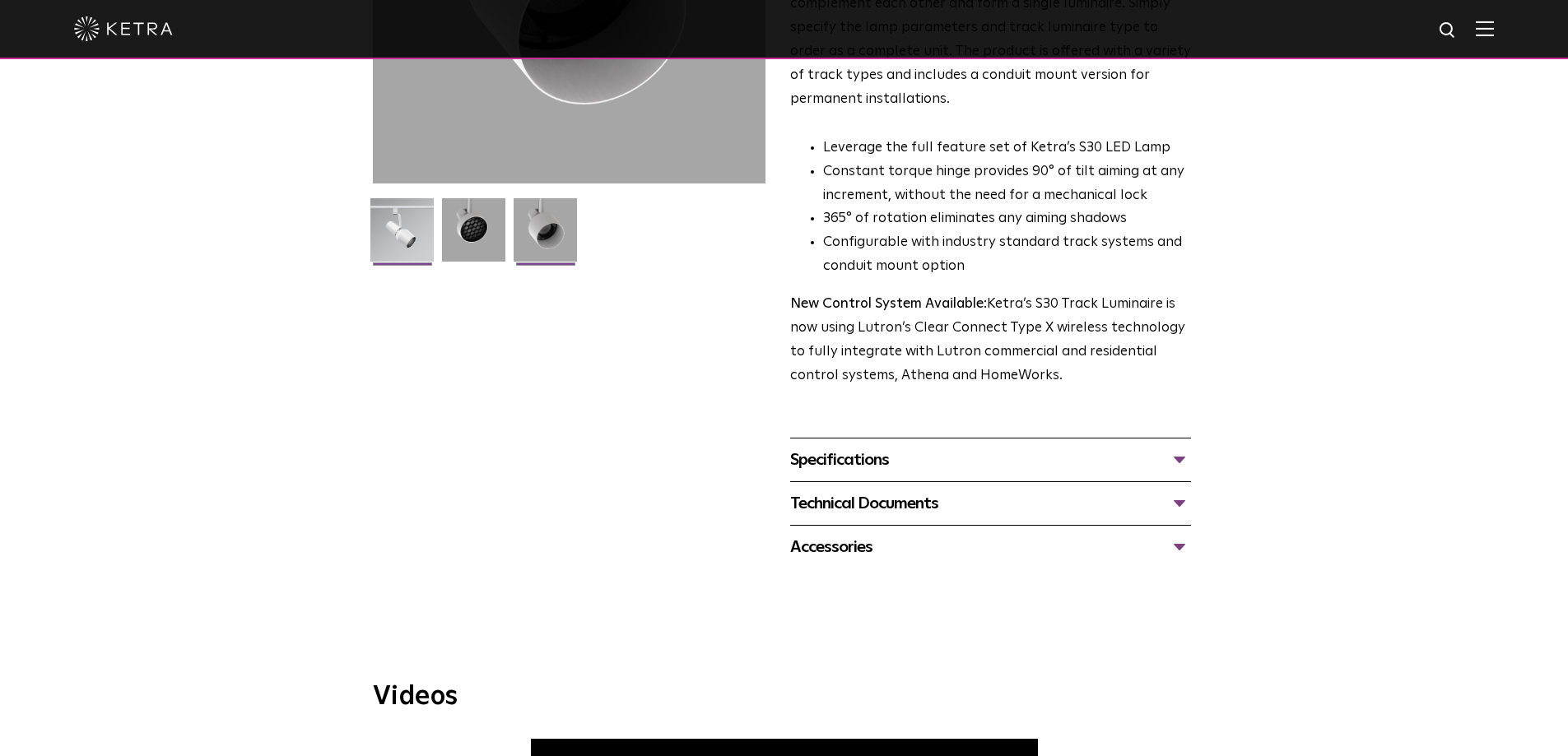
click at [406, 234] on img at bounding box center [402, 236] width 64 height 76
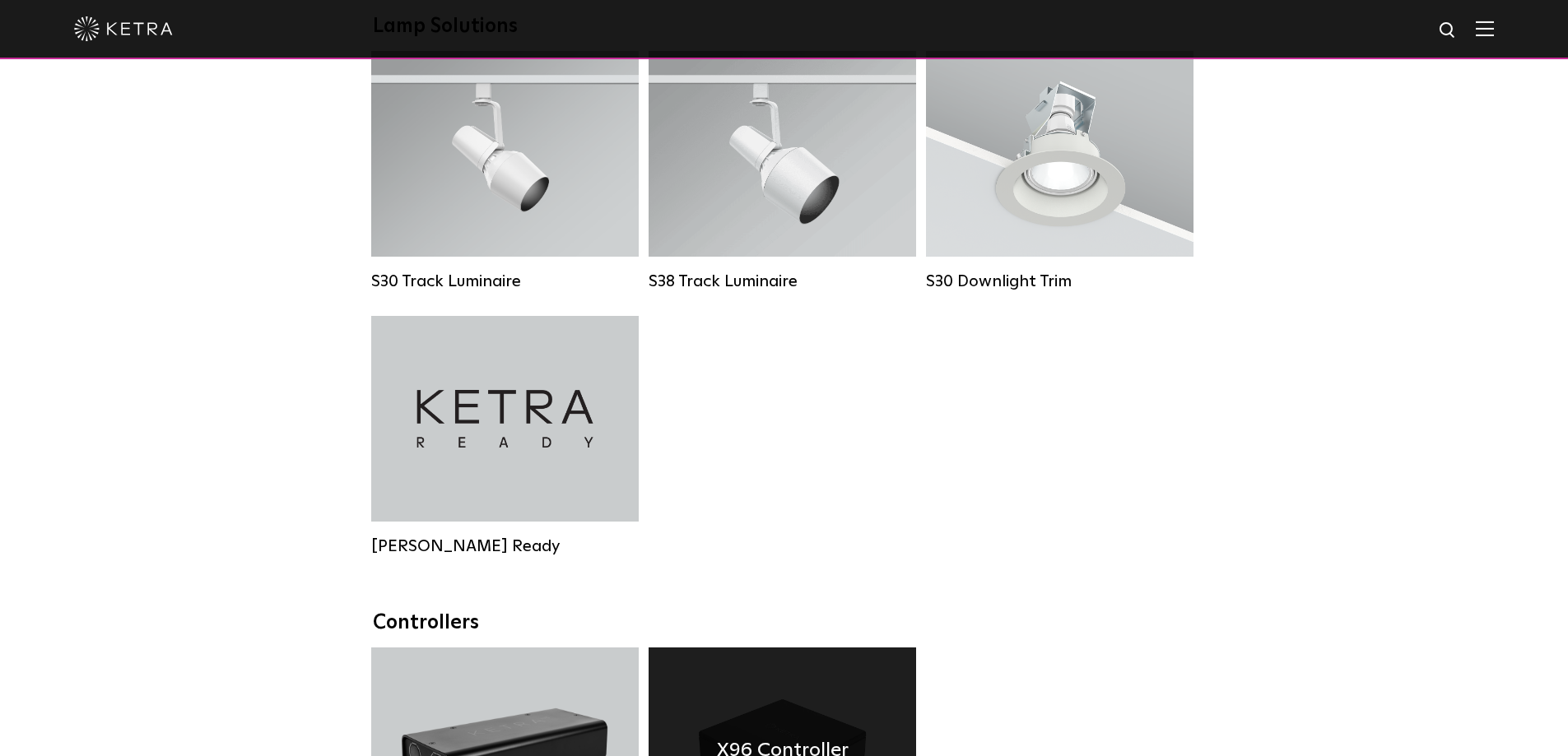
scroll to position [1152, 0]
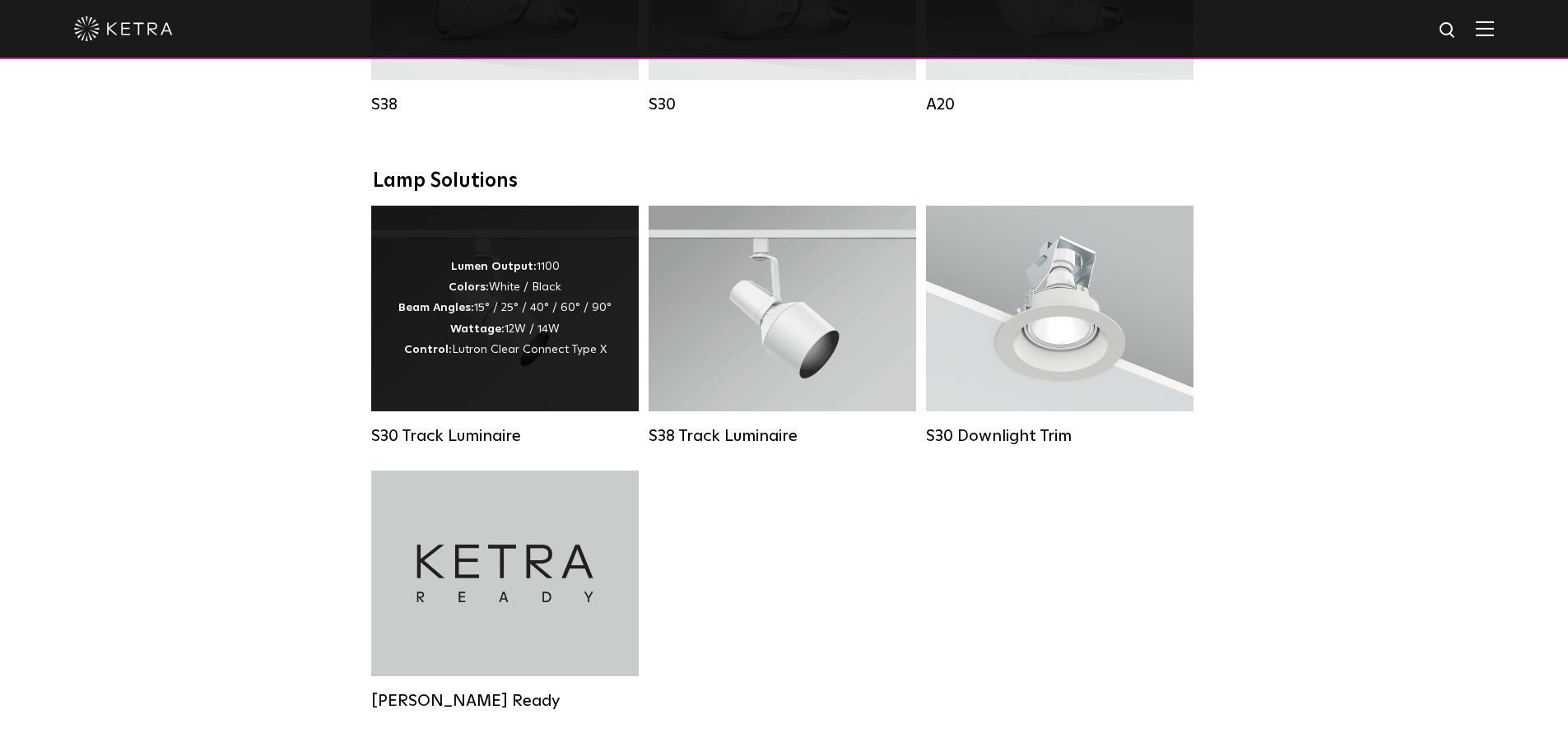
click at [462, 293] on strong "Colors:" at bounding box center [468, 287] width 40 height 11
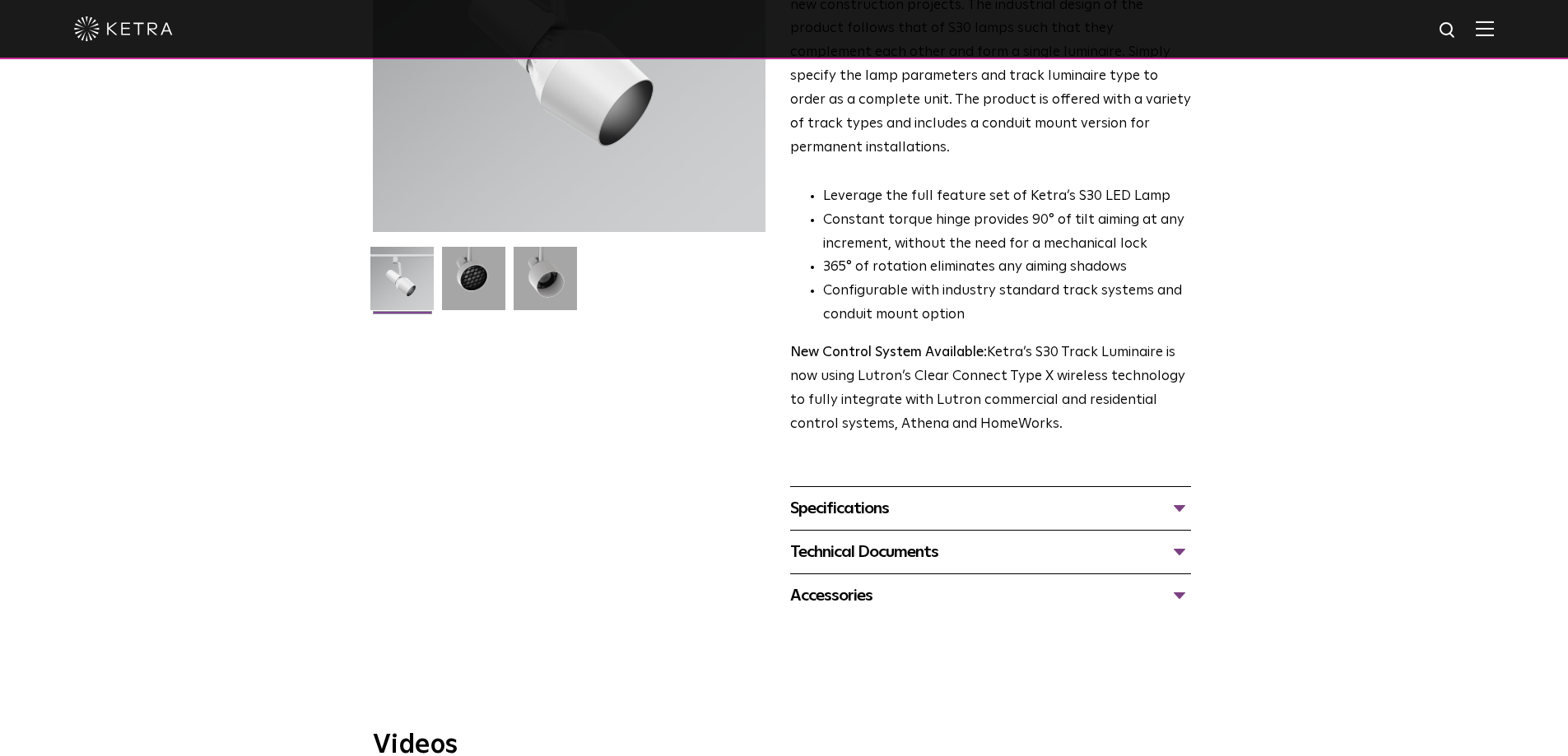
scroll to position [329, 0]
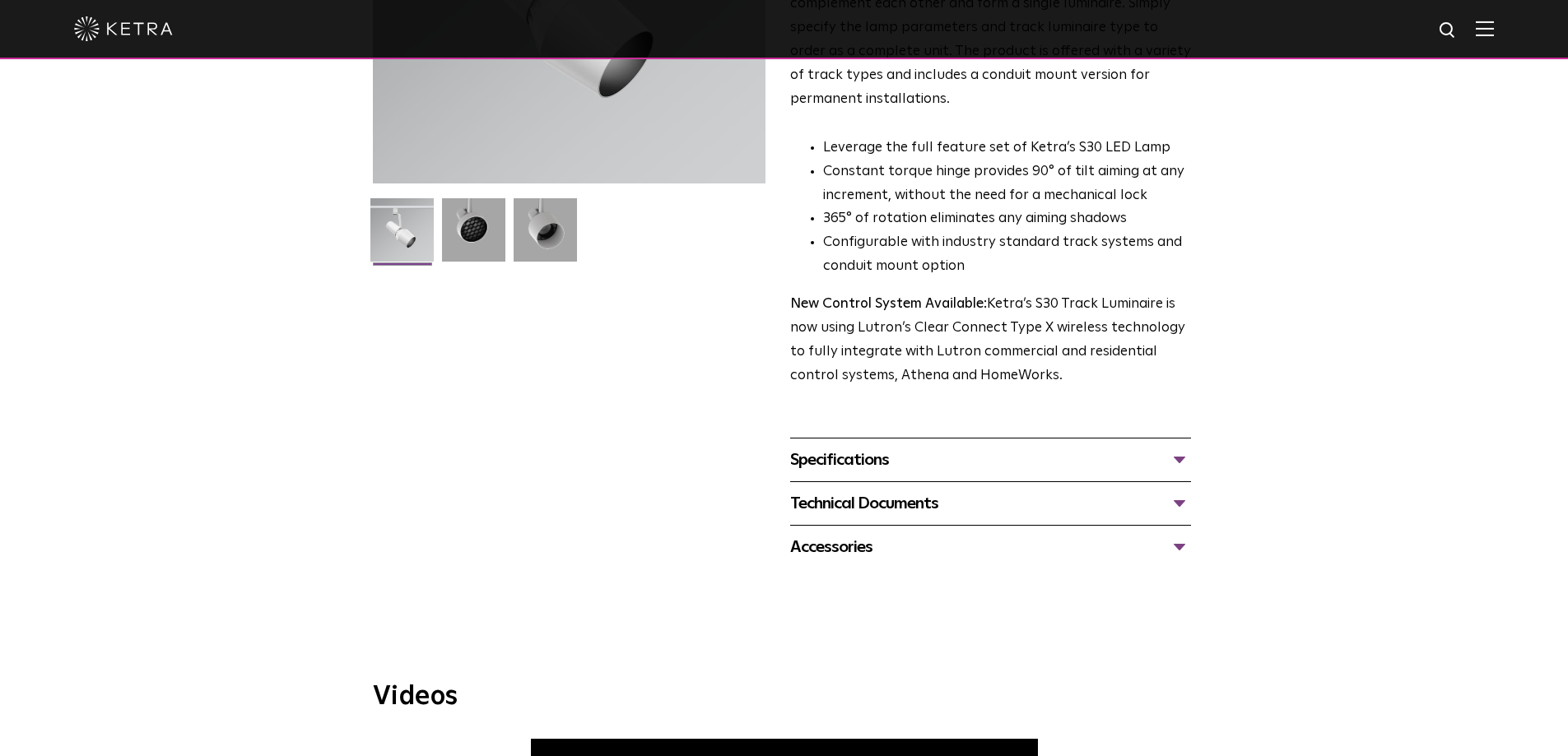
click at [873, 447] on div "Specifications" at bounding box center [990, 460] width 401 height 26
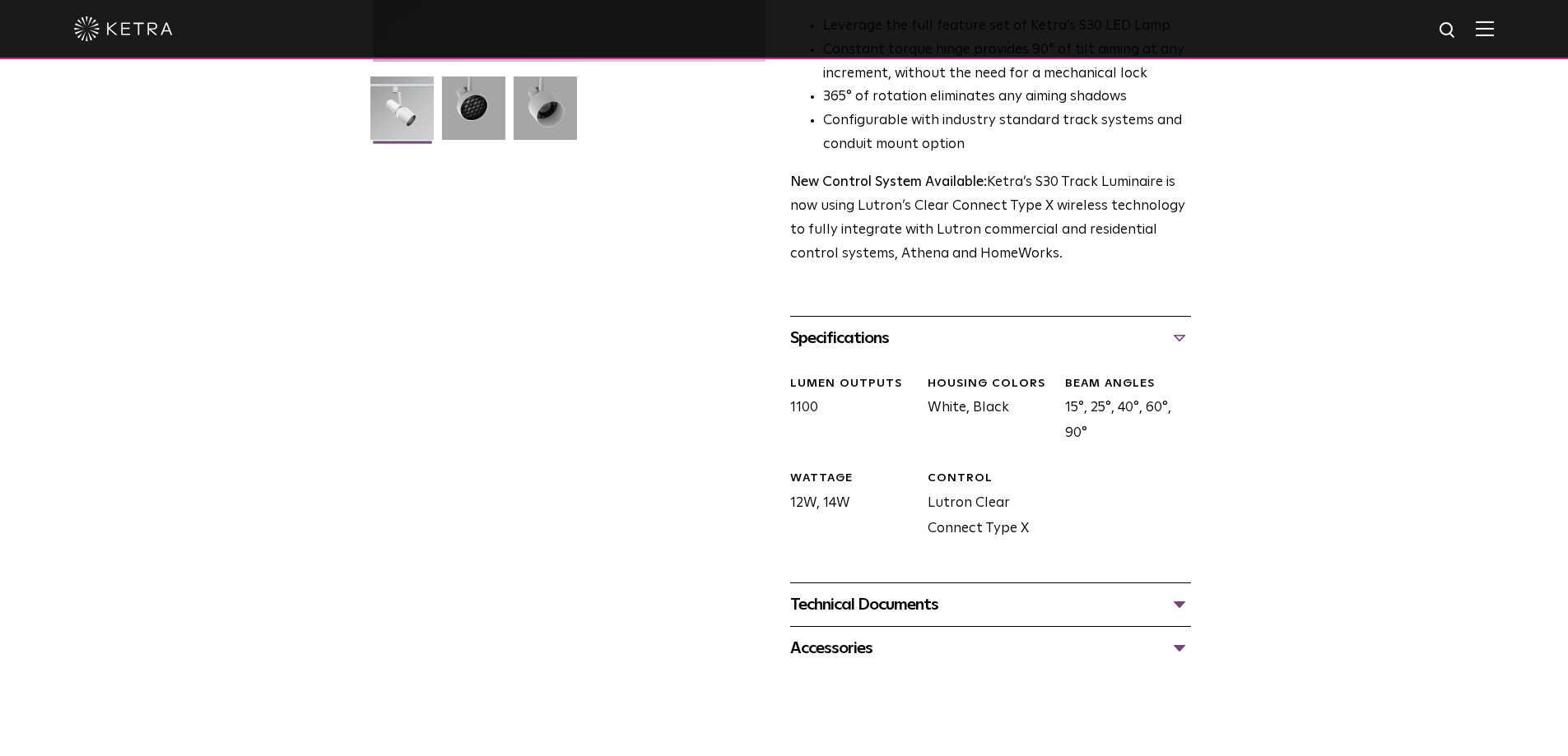
scroll to position [576, 0]
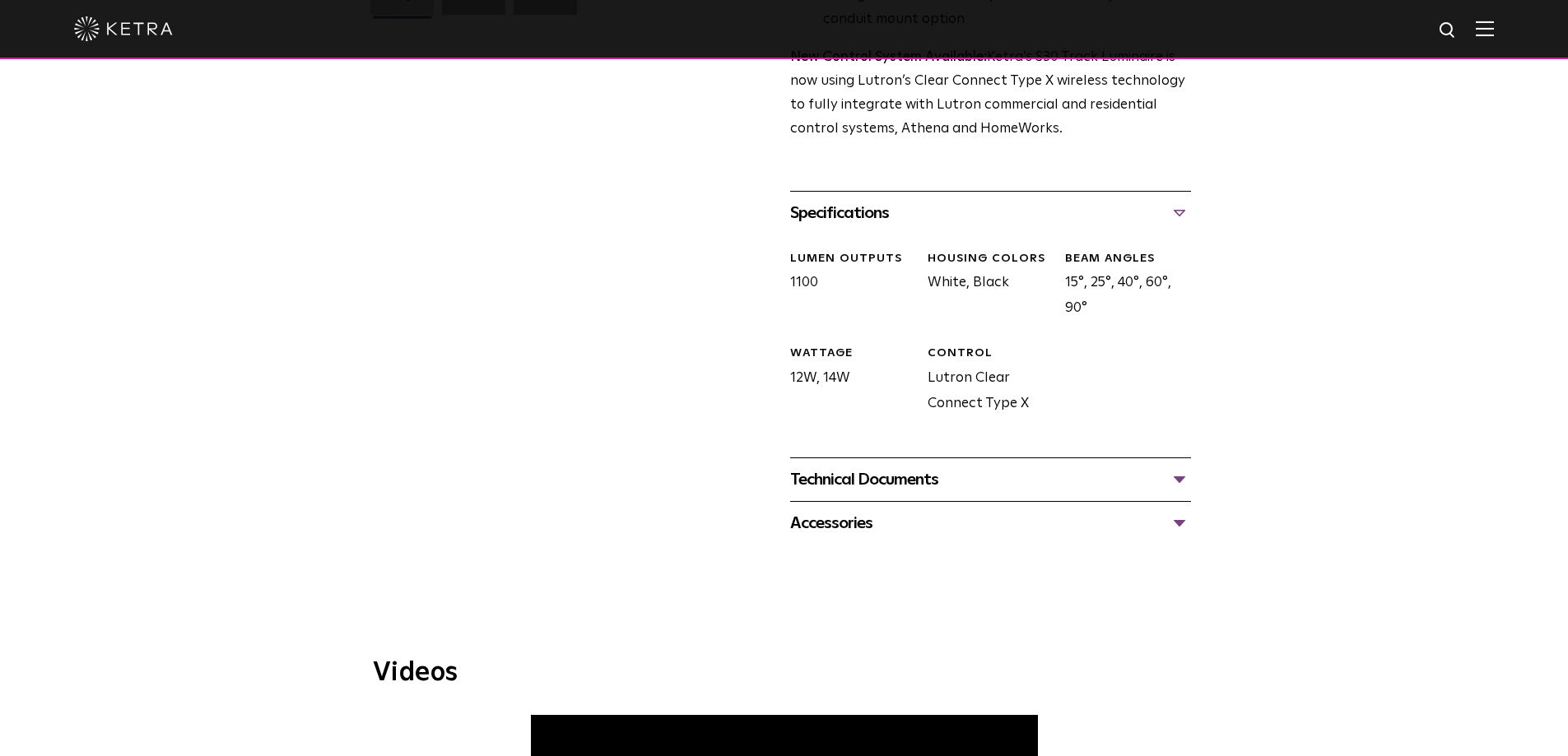
click at [863, 467] on div "Technical Documents" at bounding box center [990, 480] width 401 height 26
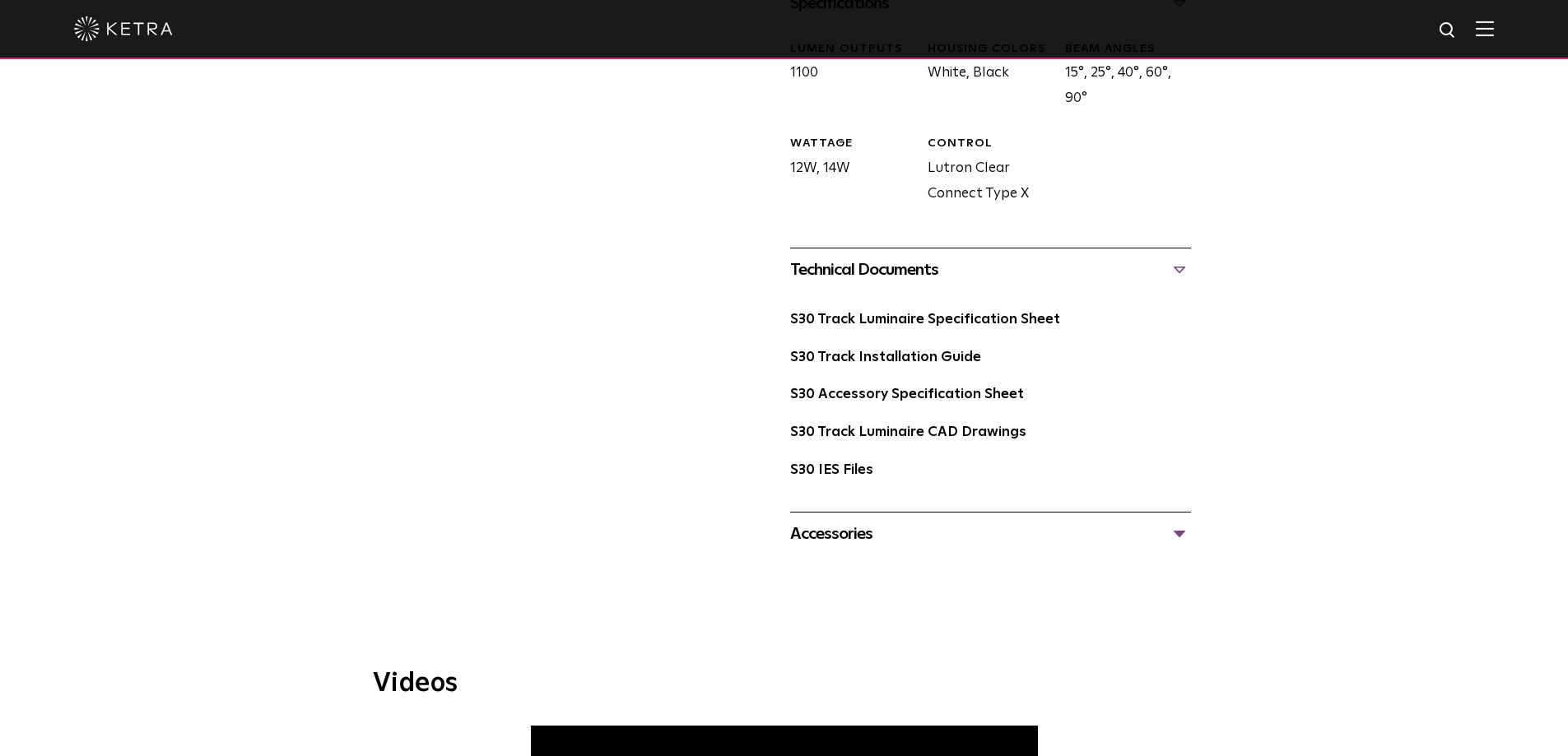
scroll to position [823, 0]
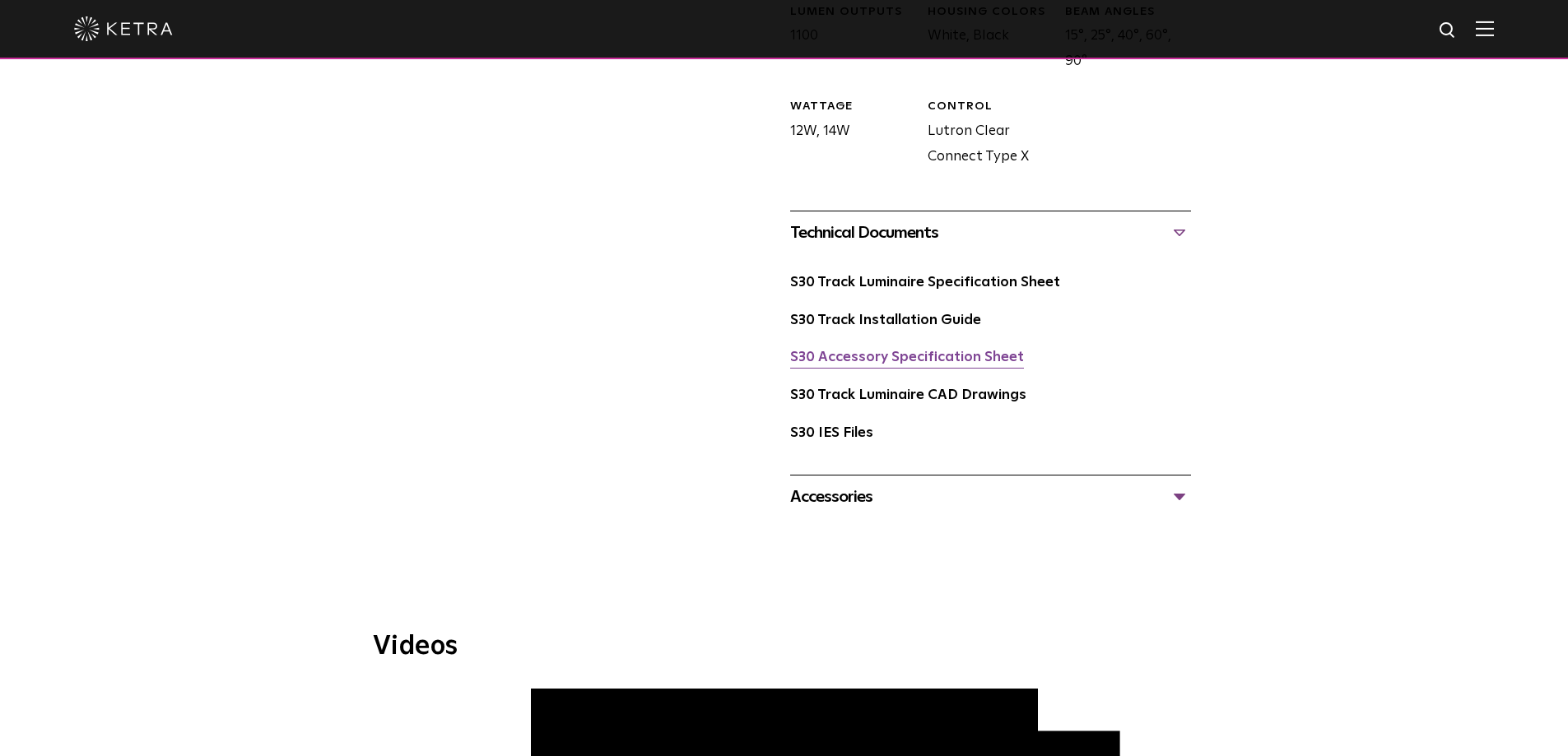
click at [840, 350] on link "S30 Accessory Specification Sheet" at bounding box center [906, 357] width 233 height 14
